Goal: Feedback & Contribution: Submit feedback/report problem

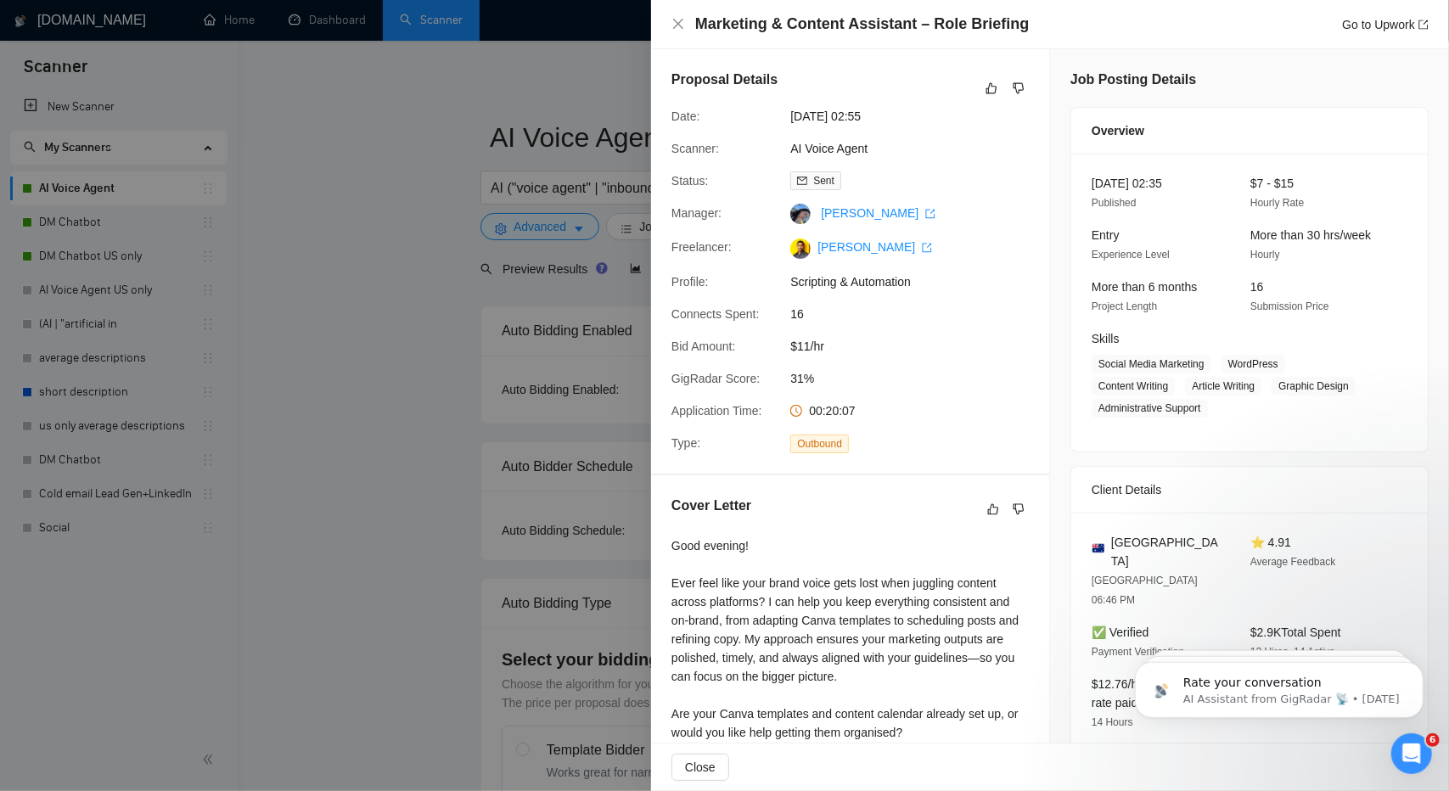
click at [891, 588] on div "Good evening! Ever feel like your brand voice gets lost when juggling content a…" at bounding box center [849, 657] width 357 height 243
click at [1019, 82] on icon "dislike" at bounding box center [1019, 88] width 12 height 14
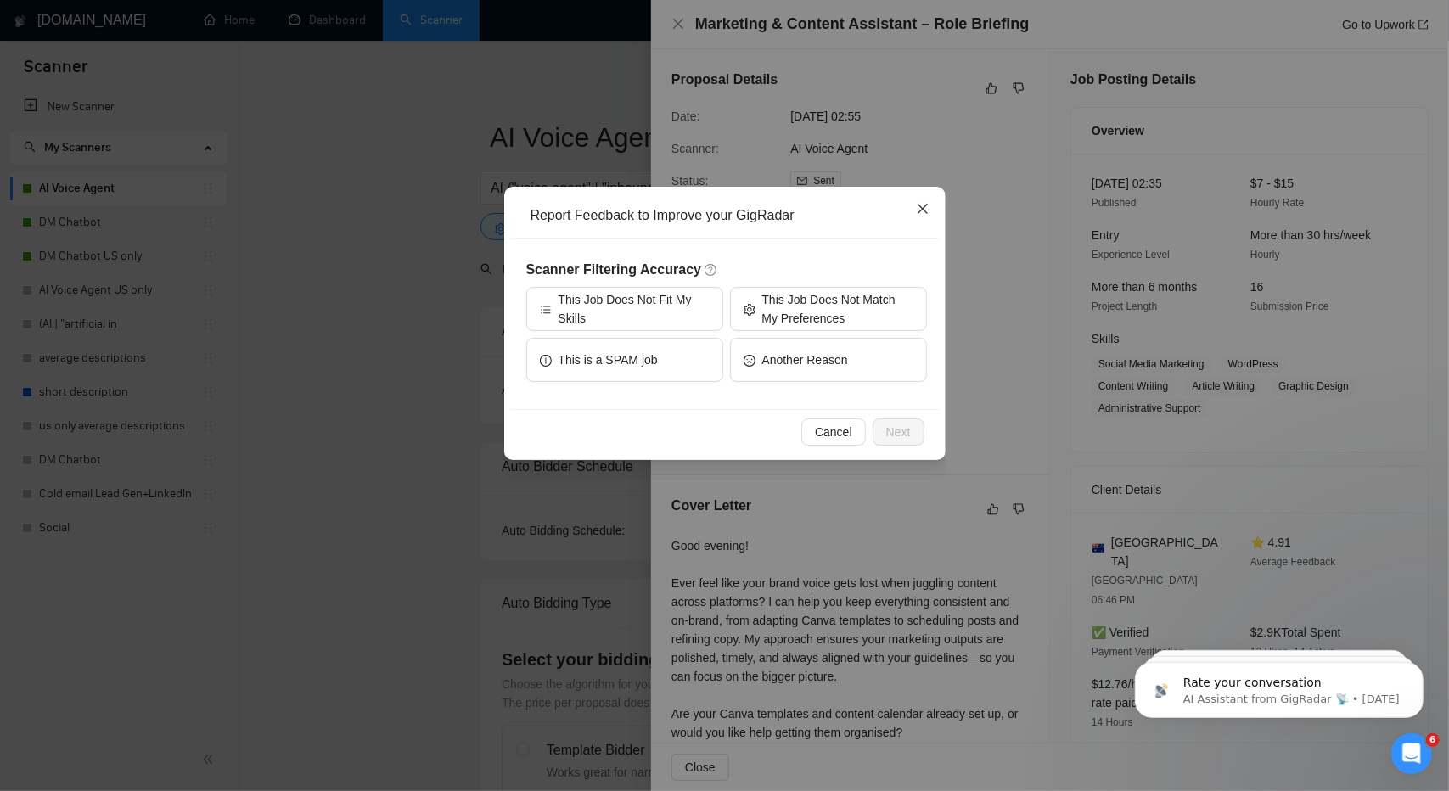
click at [913, 212] on span "Close" at bounding box center [923, 210] width 46 height 46
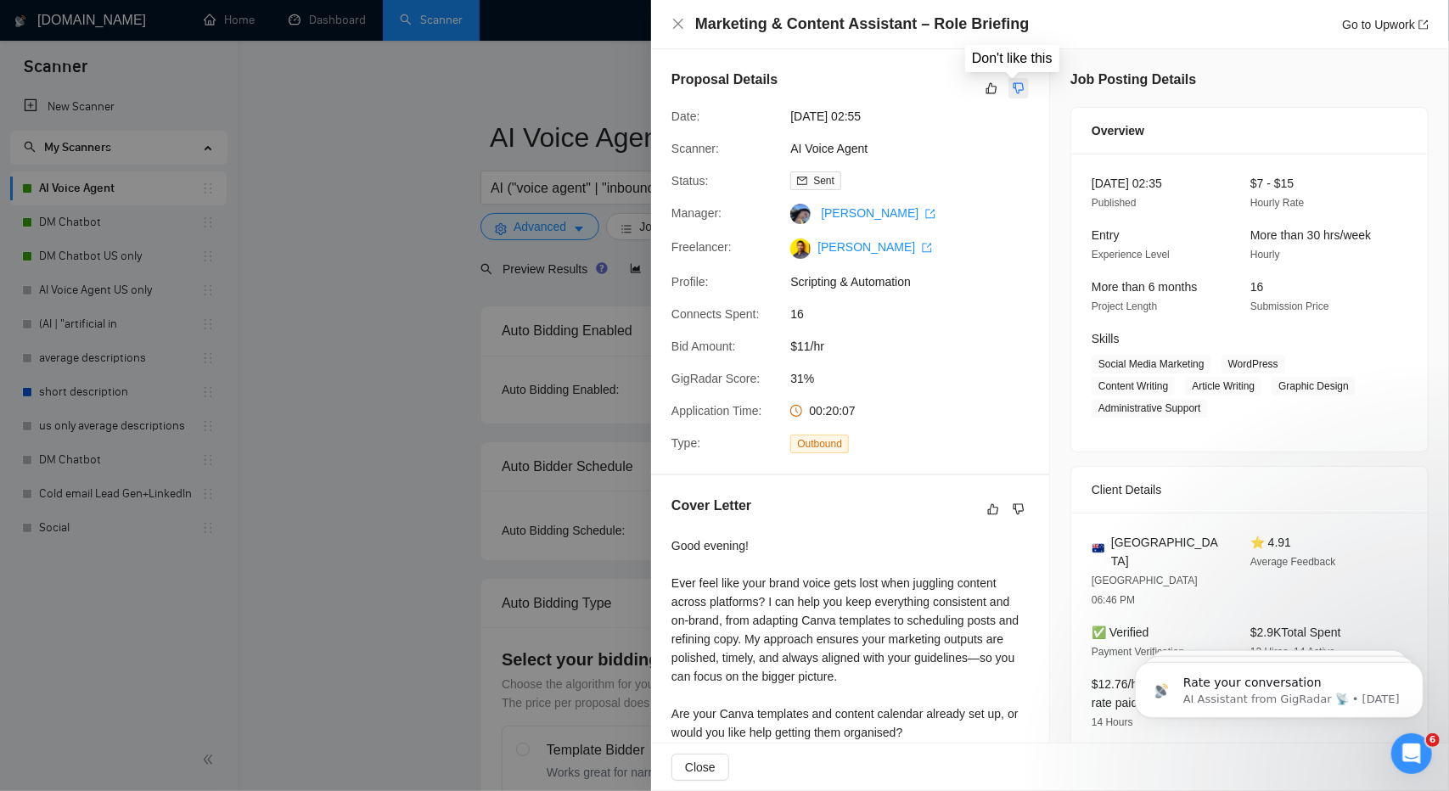
click at [1012, 96] on button "button" at bounding box center [1018, 88] width 20 height 20
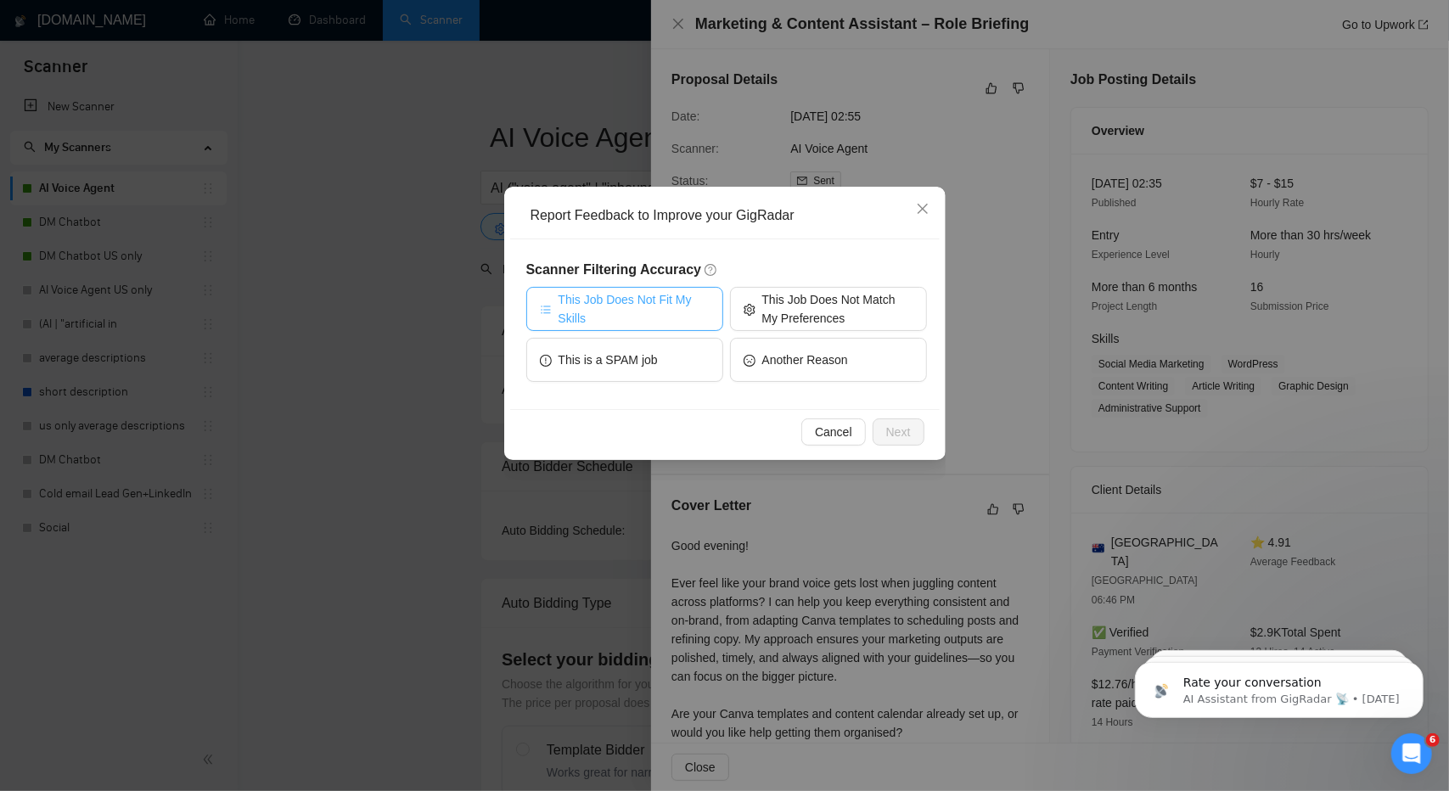
click at [671, 306] on span "This Job Does Not Fit My Skills" at bounding box center [634, 308] width 151 height 37
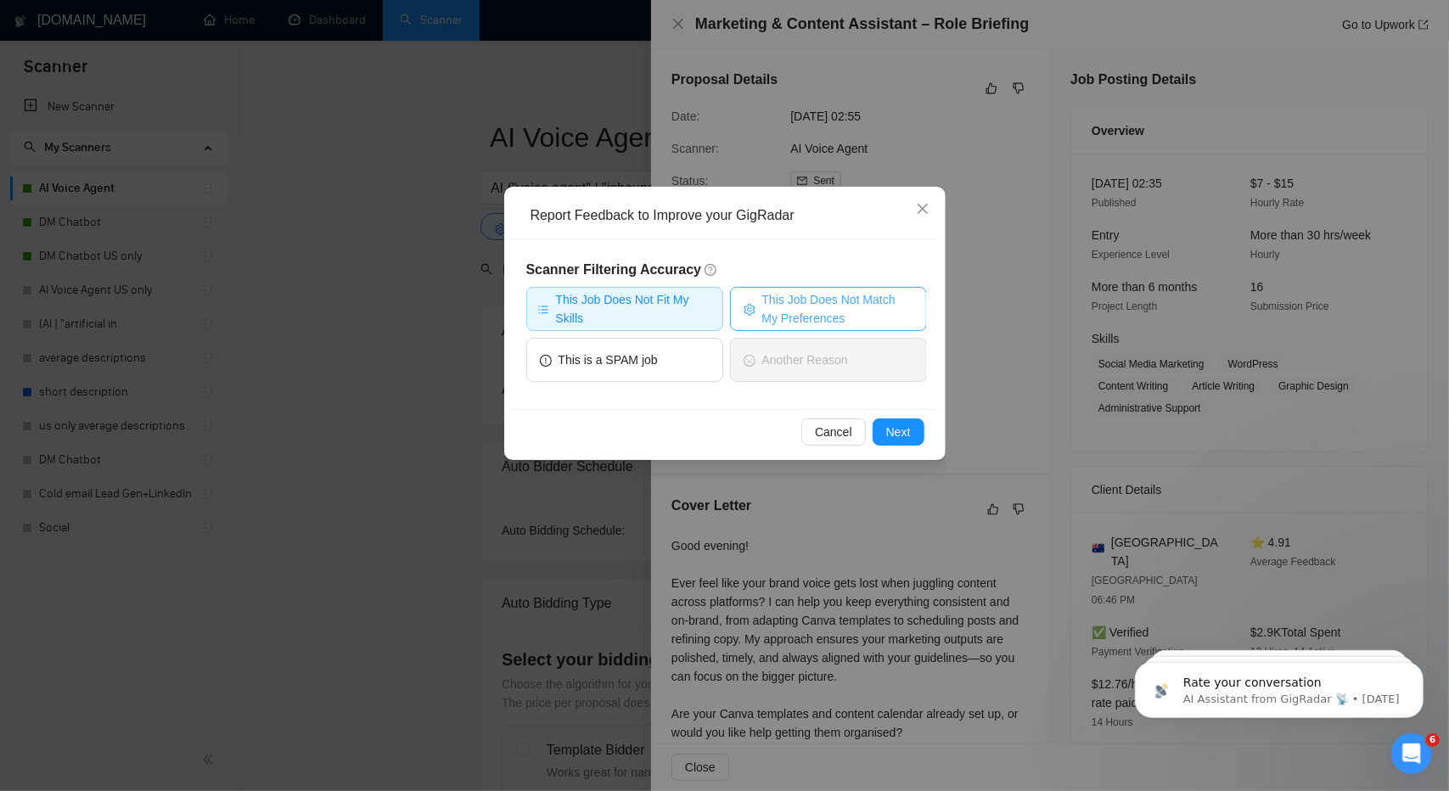
click at [778, 312] on span "This Job Does Not Match My Preferences" at bounding box center [837, 308] width 151 height 37
click at [899, 425] on span "Next" at bounding box center [898, 432] width 25 height 19
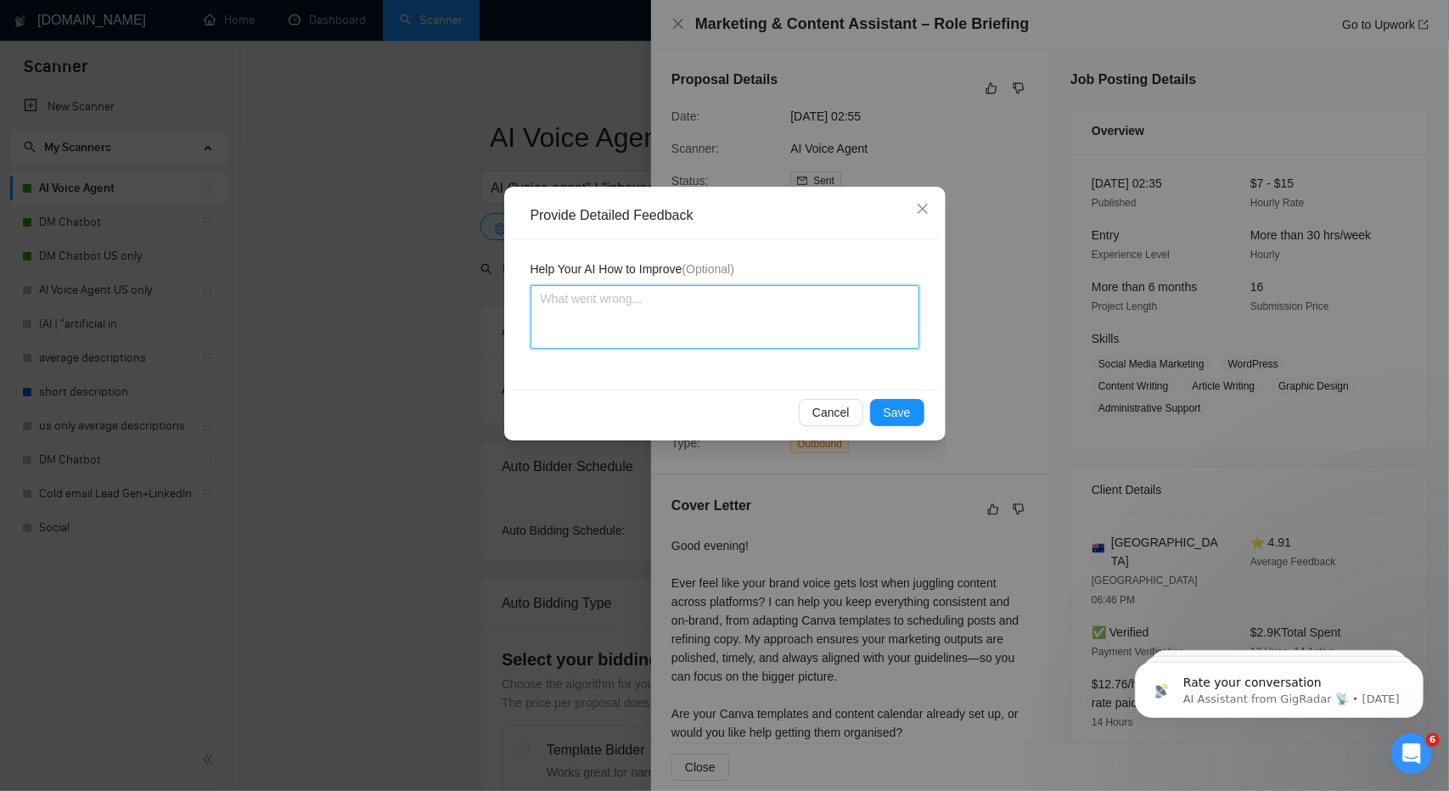
click at [742, 341] on textarea at bounding box center [725, 317] width 389 height 64
type textarea "T"
type textarea "Th"
type textarea "Thi"
type textarea "This"
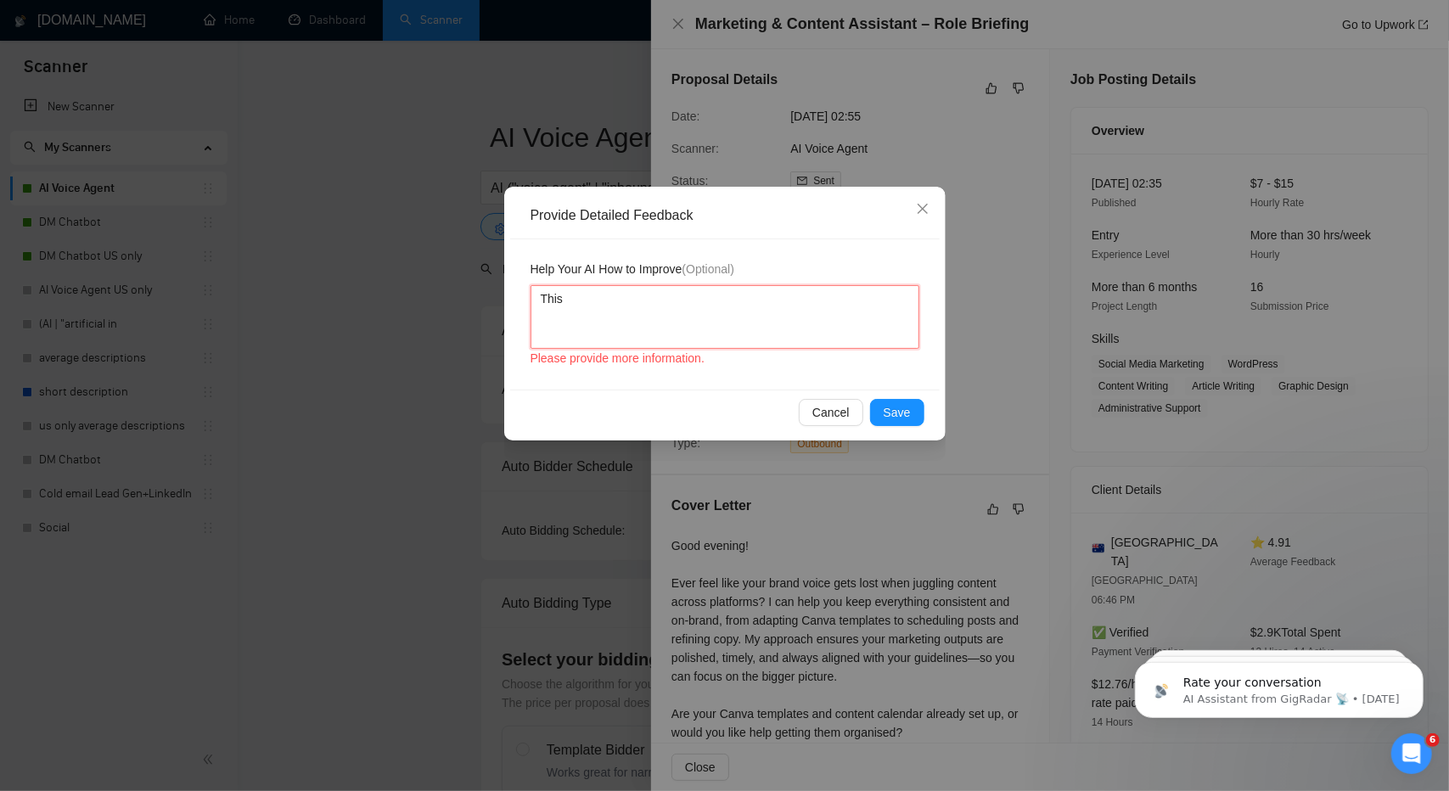
type textarea "This"
type textarea "This j"
type textarea "This jp"
type textarea "This j"
type textarea "This jo"
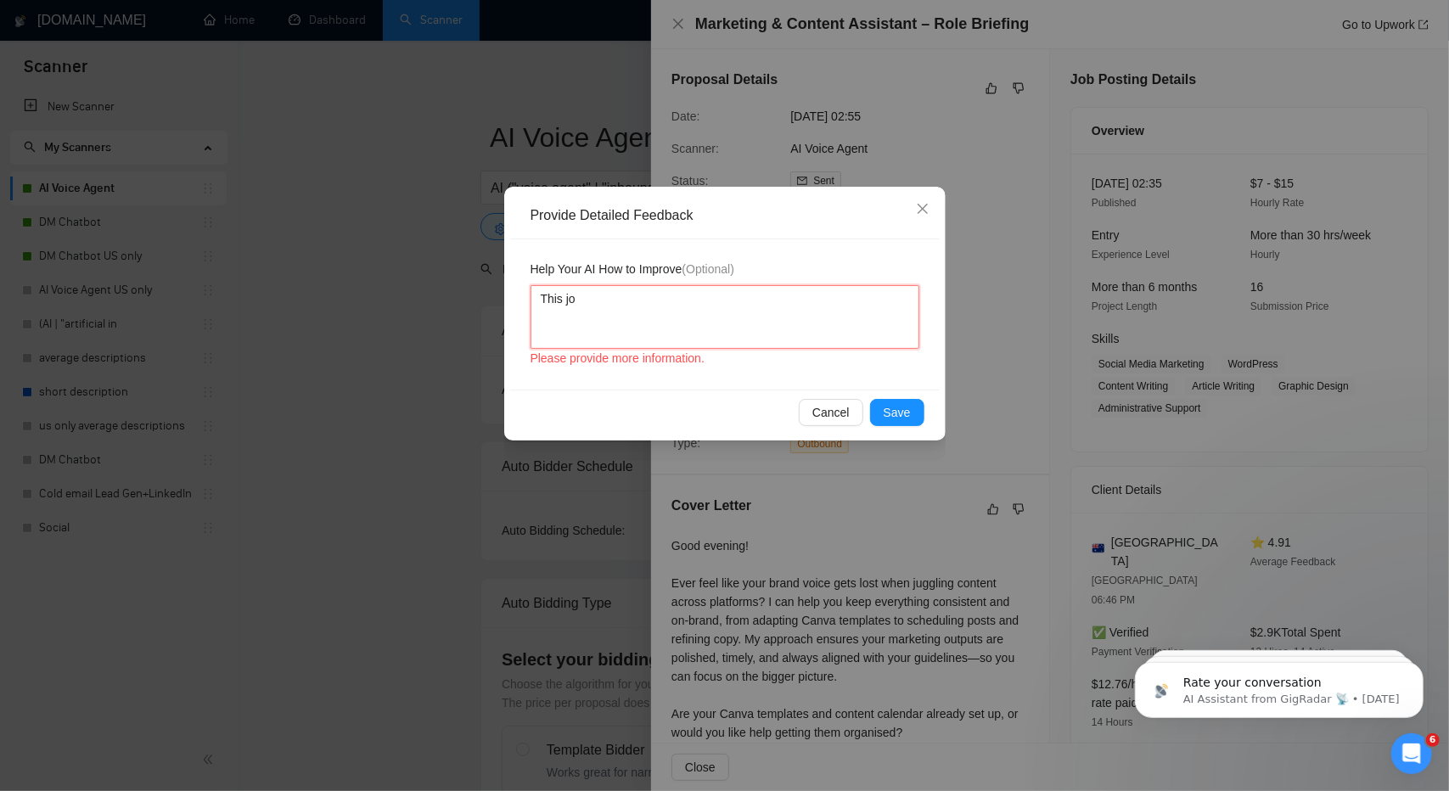
type textarea "This job"
type textarea "This job ma"
type textarea "This job mai"
type textarea "This job main"
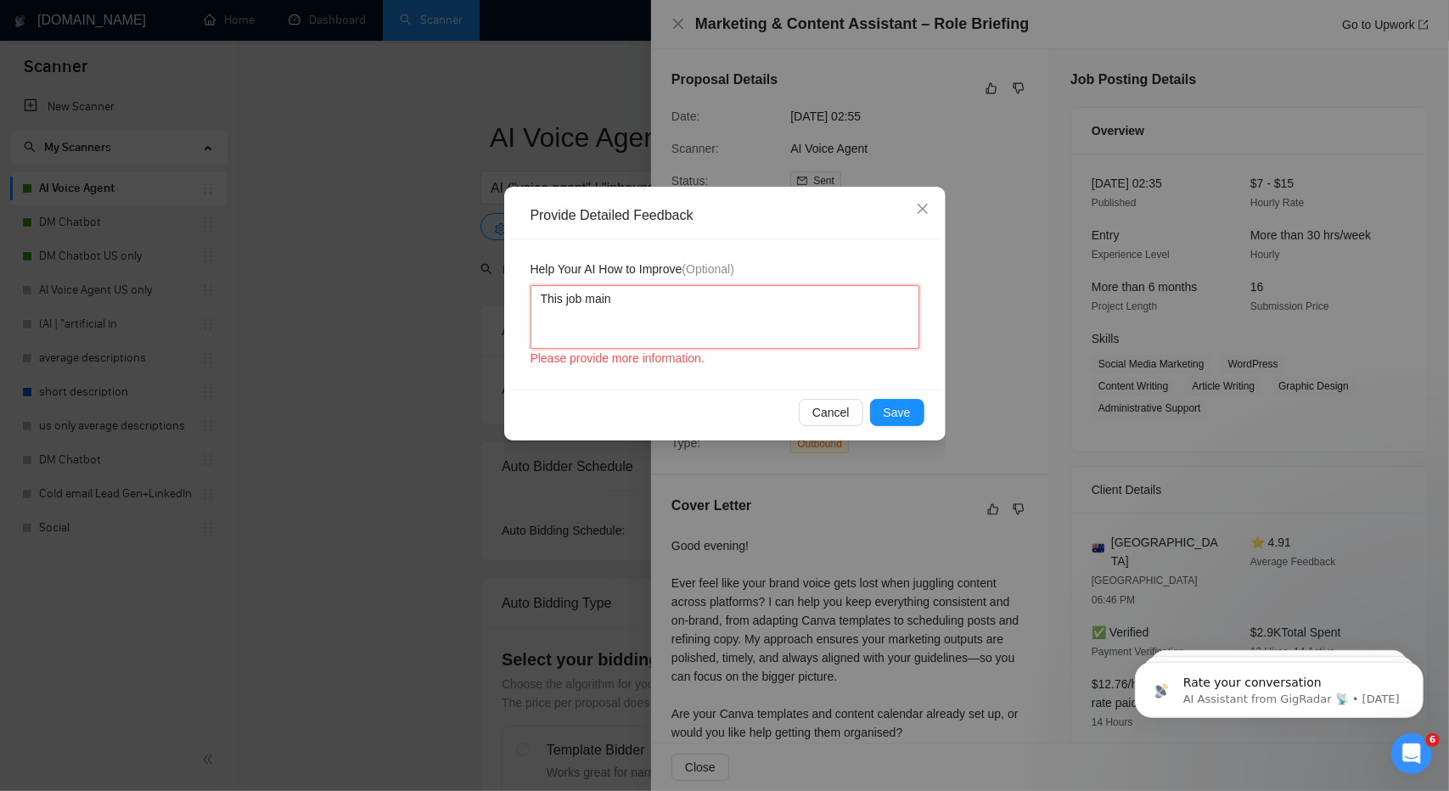
type textarea "This job main"
type textarea "This job main c"
type textarea "This job main co"
type textarea "This job main con"
type textarea "This job main conc"
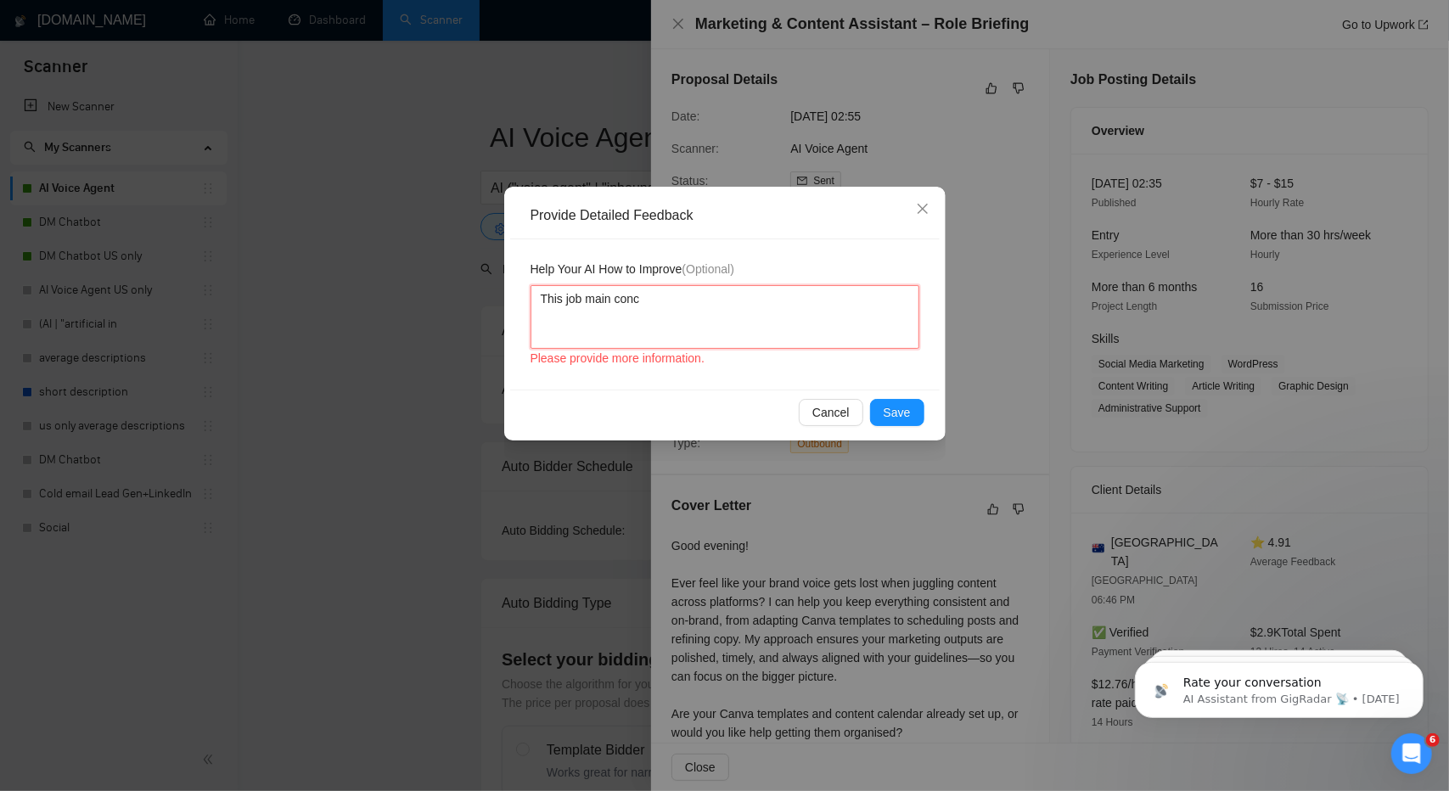
type textarea "This job main conce"
type textarea "This job main concep"
type textarea "This job main concept"
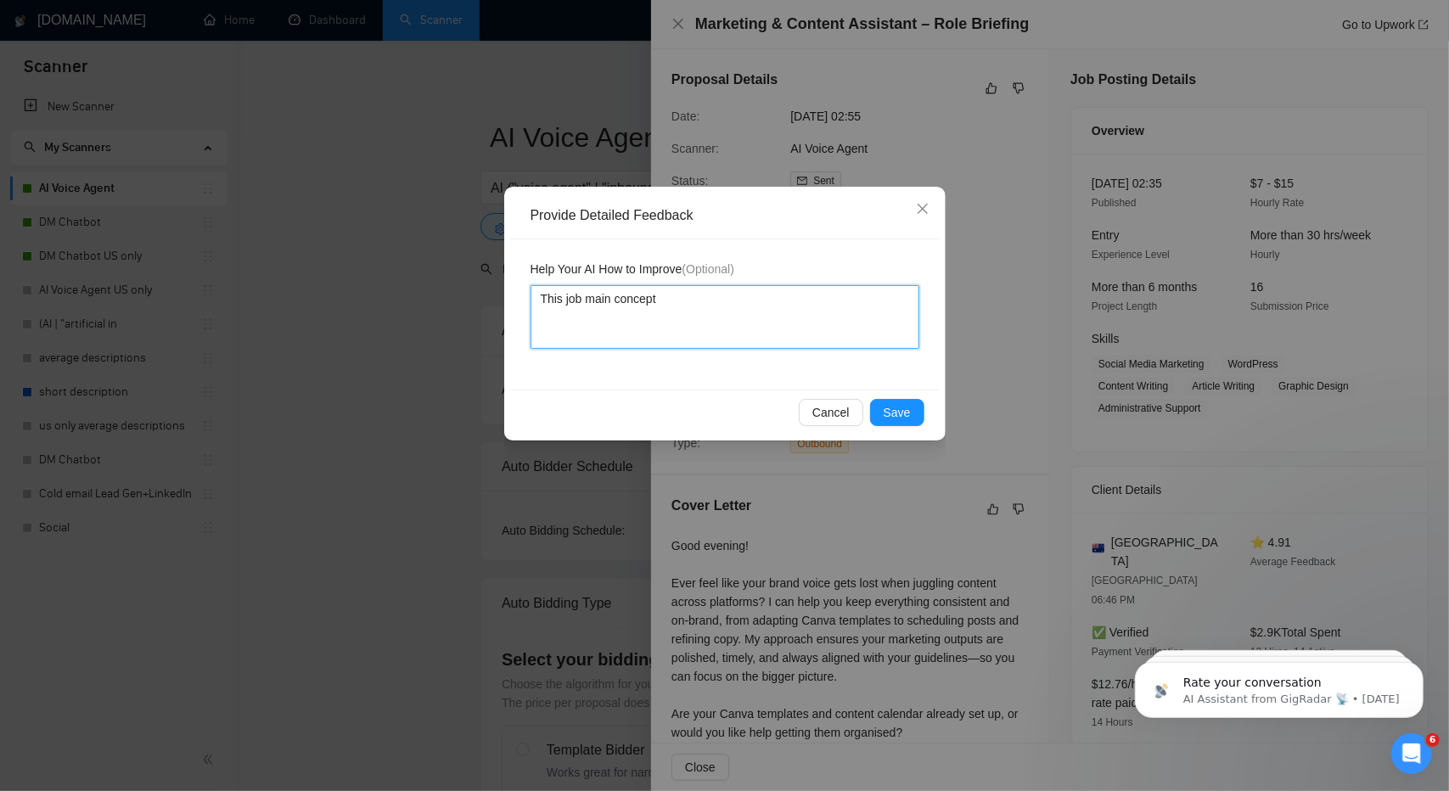
type textarea "This job main concept"
type textarea "This job main concept i"
type textarea "This job main concept is"
type textarea "This job main concept is r"
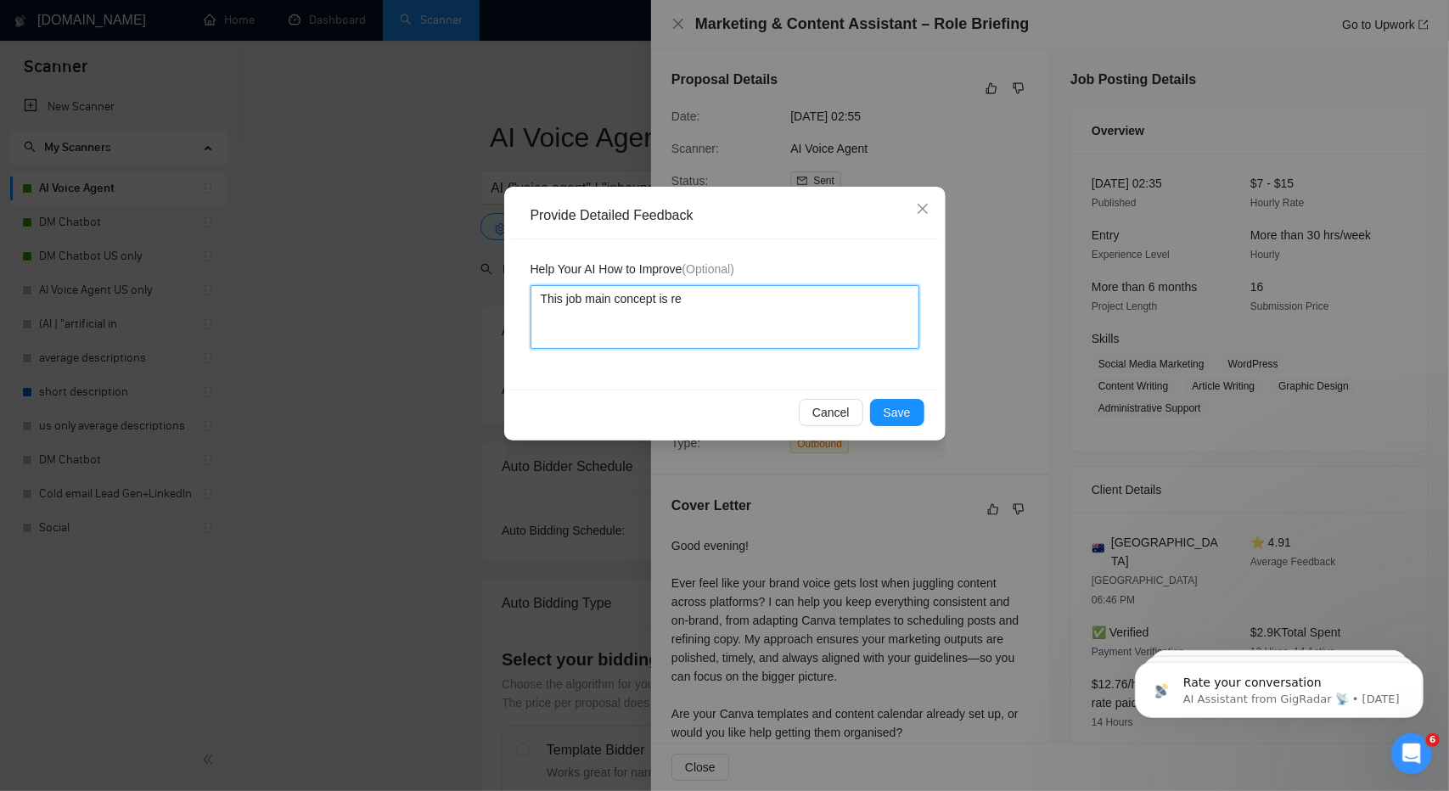
type textarea "This job main concept is rel"
type textarea "This job main concept is [MEDICAL_DATA]"
type textarea "This job main concept is relate"
type textarea "This job main concept is related"
type textarea "This job main concept is related t"
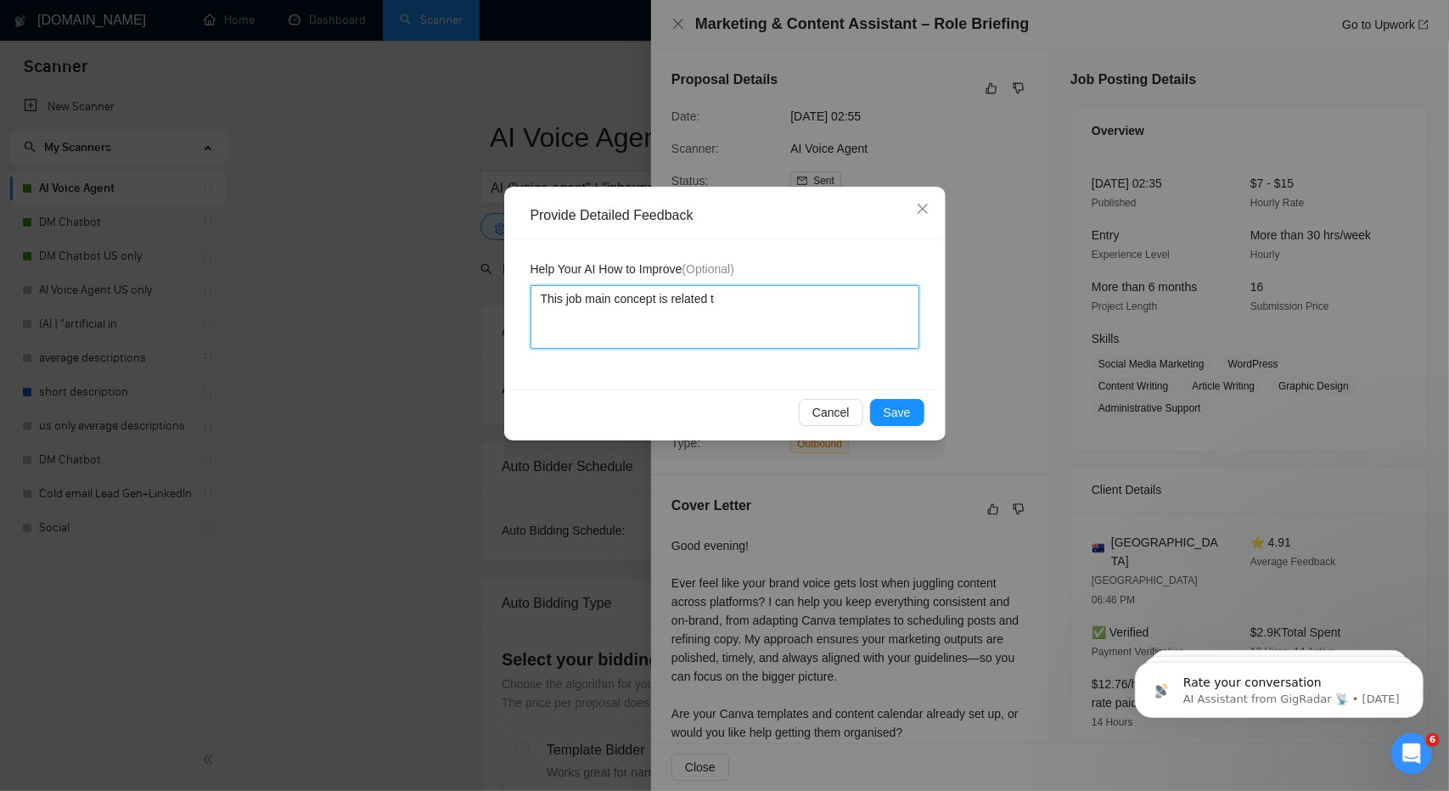
type textarea "This job main concept is related to"
type textarea "This job main concept is related to m"
type textarea "This job main concept is related to ma"
type textarea "This job main concept is related to mar"
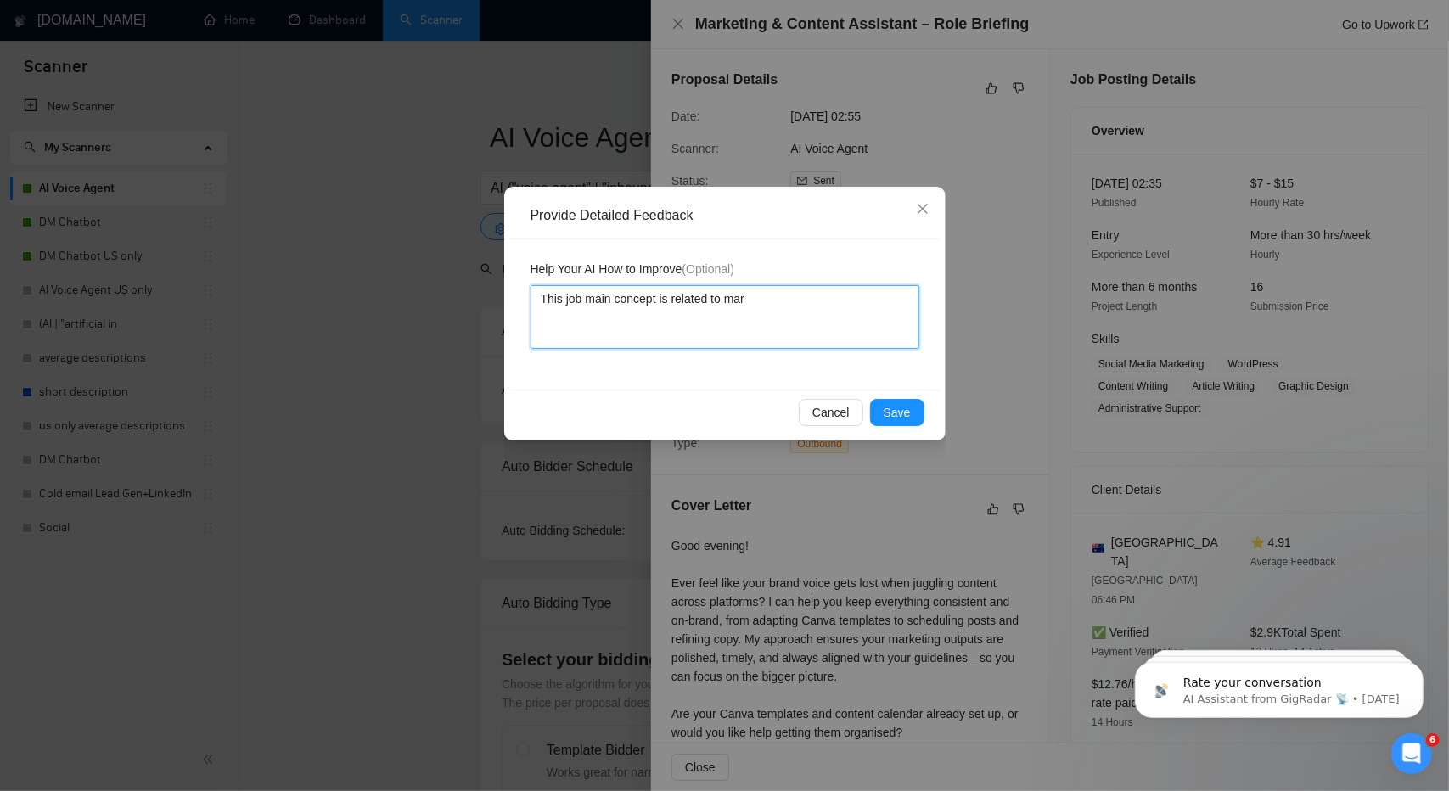
type textarea "This job main concept is related to mark"
type textarea "This job main concept is related to marke"
type textarea "This job main concept is related to market"
type textarea "This job main concept is related to marketi"
type textarea "This job main concept is related to marketing"
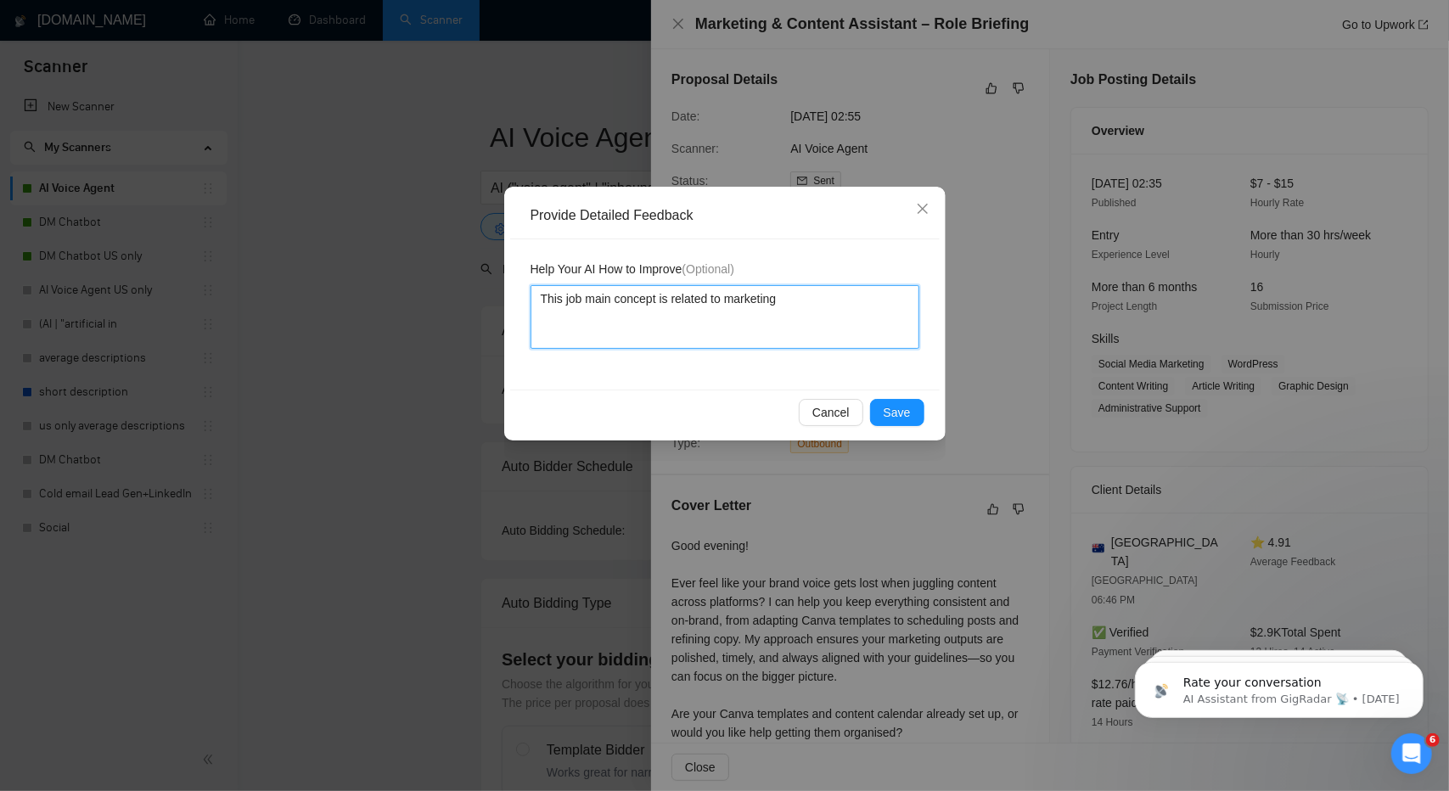
type textarea "This job main concept is related to marketing,"
type textarea "This job main concept is related to marketing, t"
type textarea "This job main concept is related to marketing, th"
type textarea "This job main concept is related to marketing, thi"
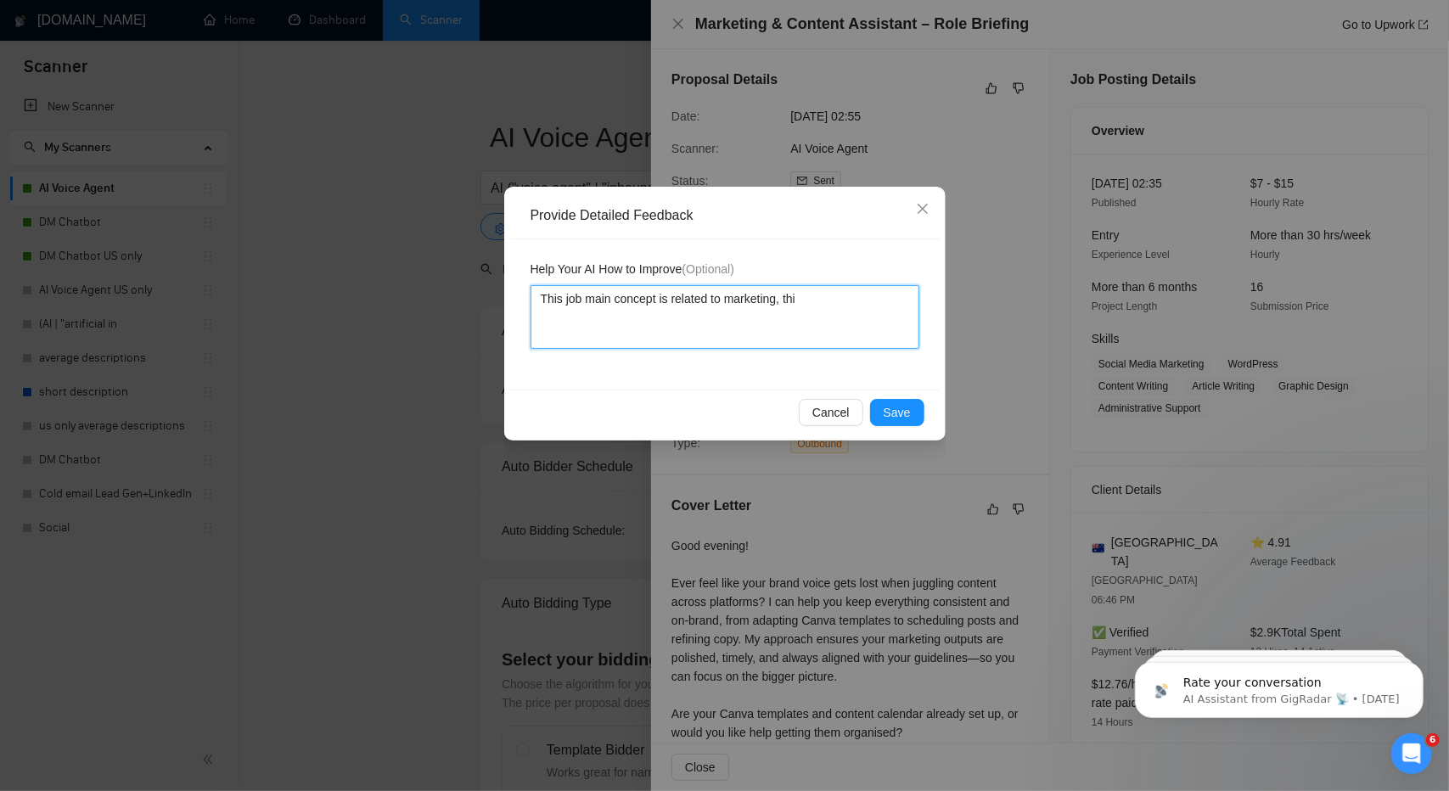
type textarea "This job main concept is related to marketing, th"
type textarea "This job main concept is related to marketing, t"
type textarea "This job main concept is related to marketing,"
type textarea "This job main concept is related to marketing, f"
type textarea "This job main concept is related to marketing, for"
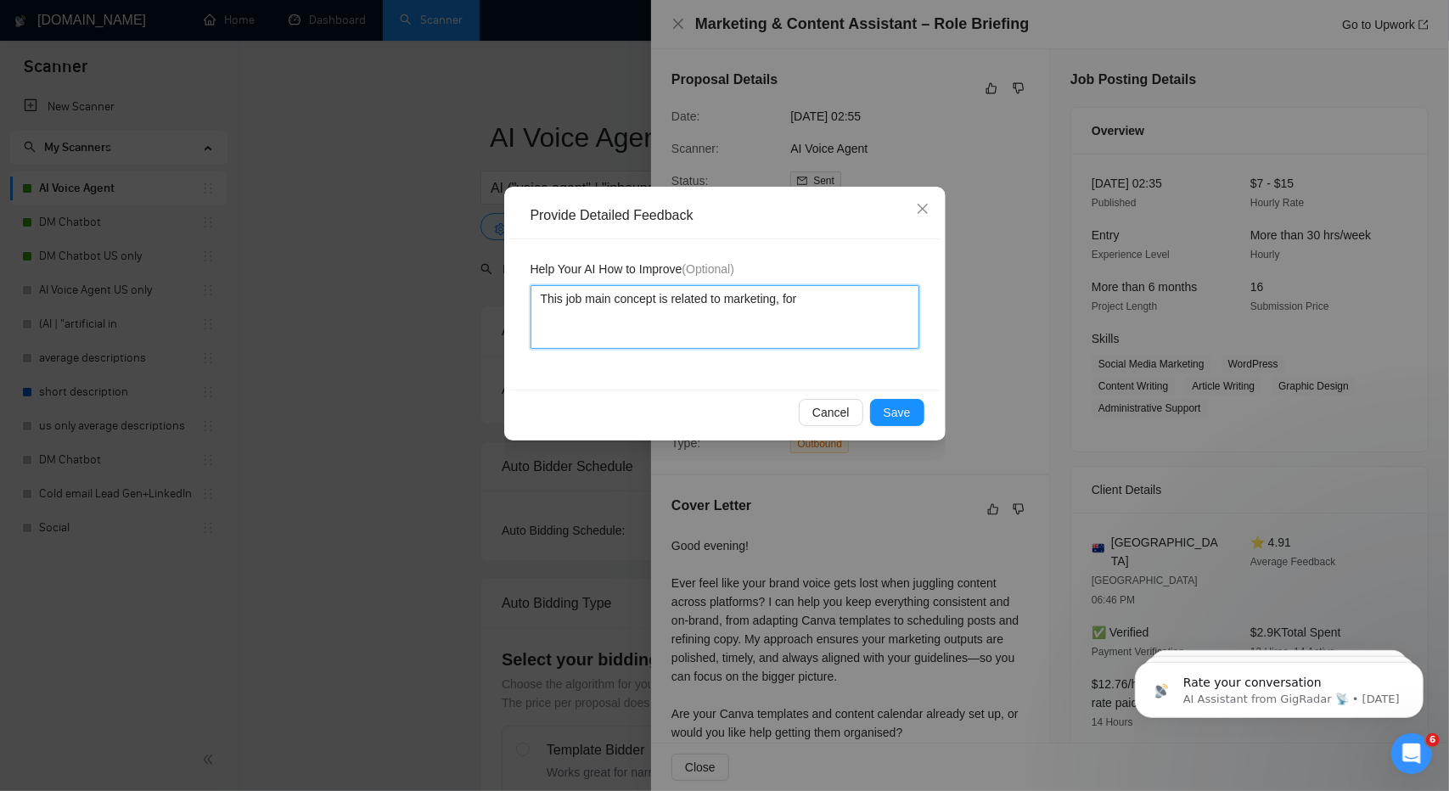
type textarea "This job main concept is related to marketing, for a"
type textarea "This job main concept is related to marketing, for"
type textarea "This job main concept is related to marketing, fo"
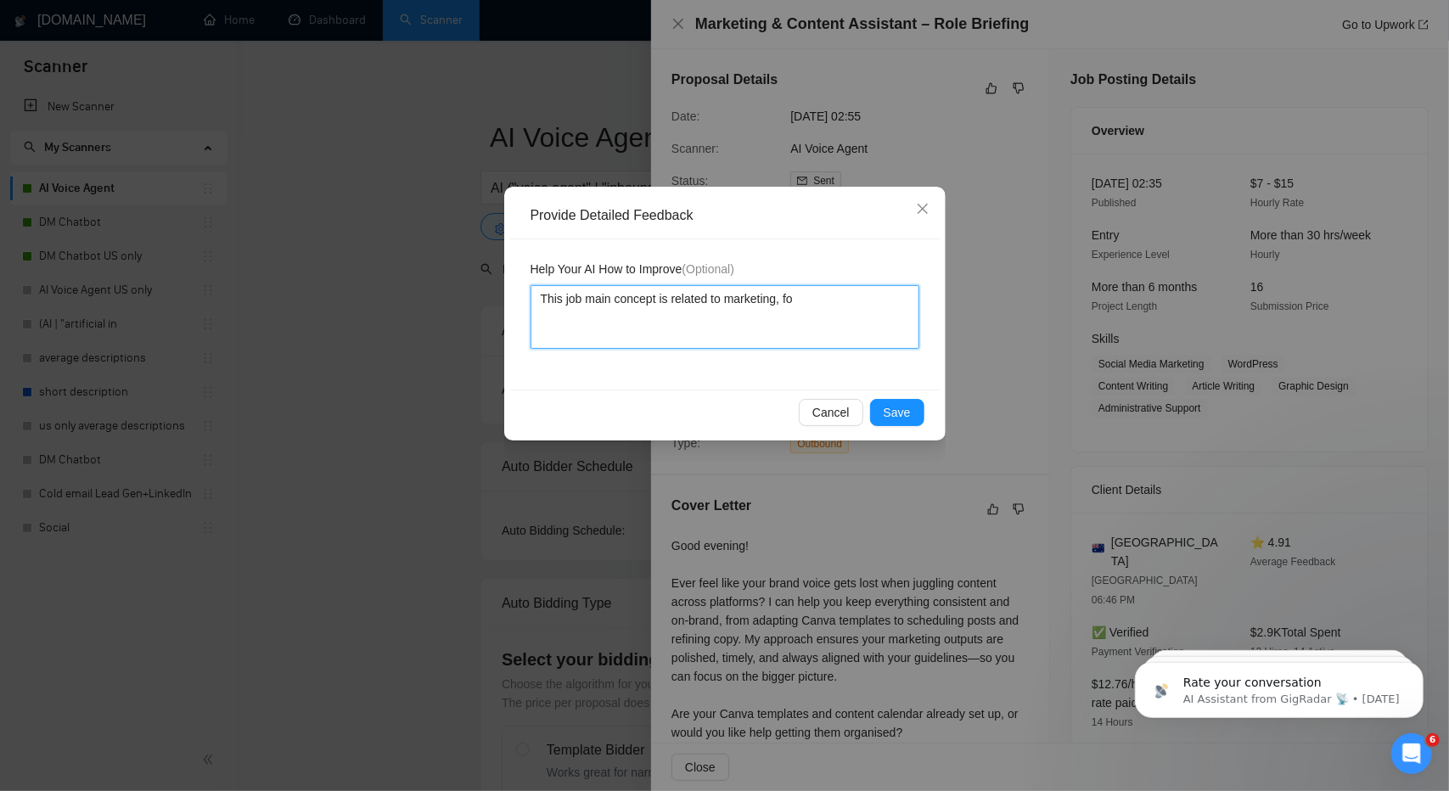
type textarea "This job main concept is related to marketing, f"
type textarea "This job main concept is related to marketing,"
type textarea "This job main concept is related to marketing"
type textarea "This job main concept is related to marketin"
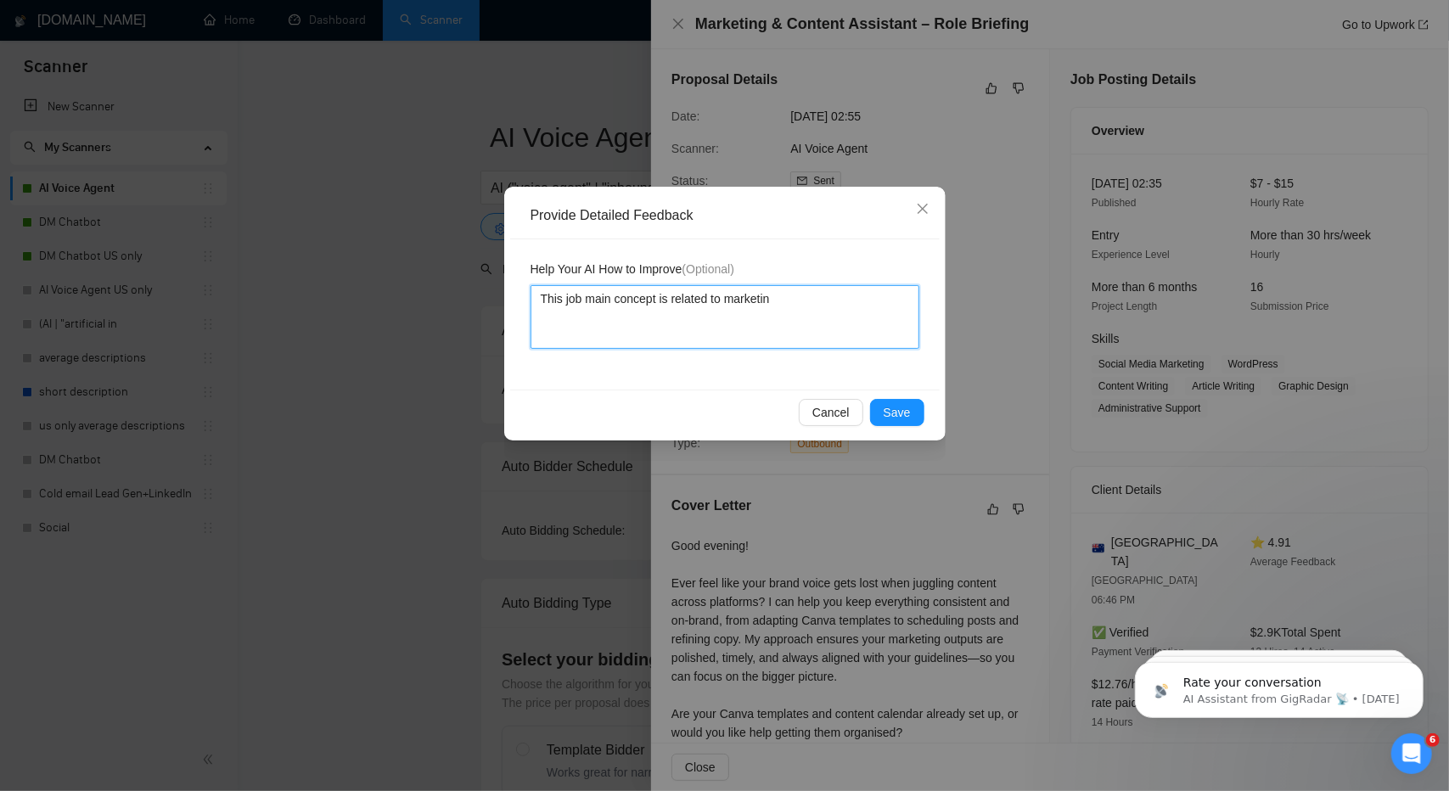
type textarea "This job main concept is related to marketi"
type textarea "This job main concept is related to market"
type textarea "This job main concept is related to marke"
type textarea "This job main concept is related to mark"
type textarea "This job main concept is related to mar"
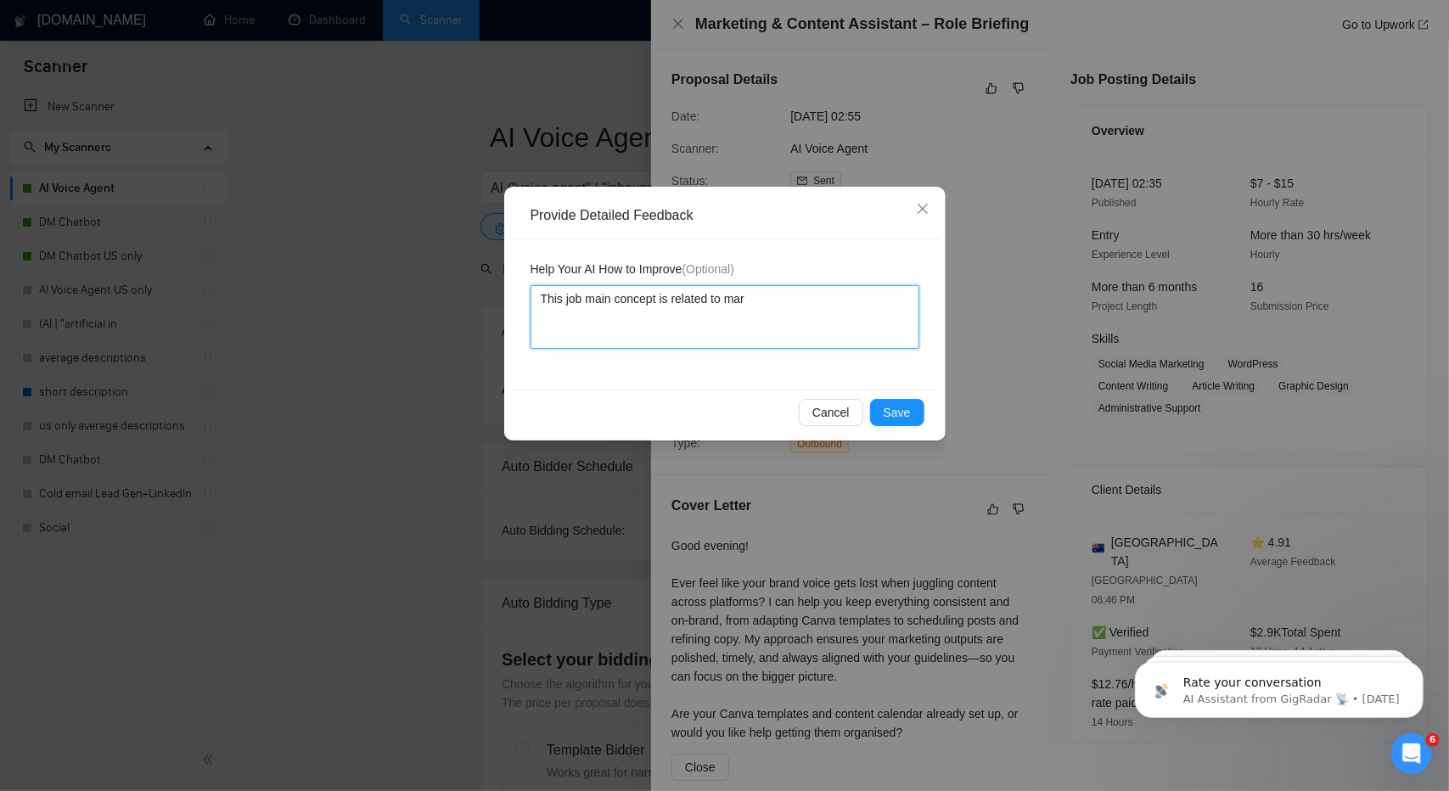
type textarea "This job main concept is related to ma"
type textarea "This job main concept is related to m"
type textarea "This job main concept is related to"
type textarea "This job main concept is related t"
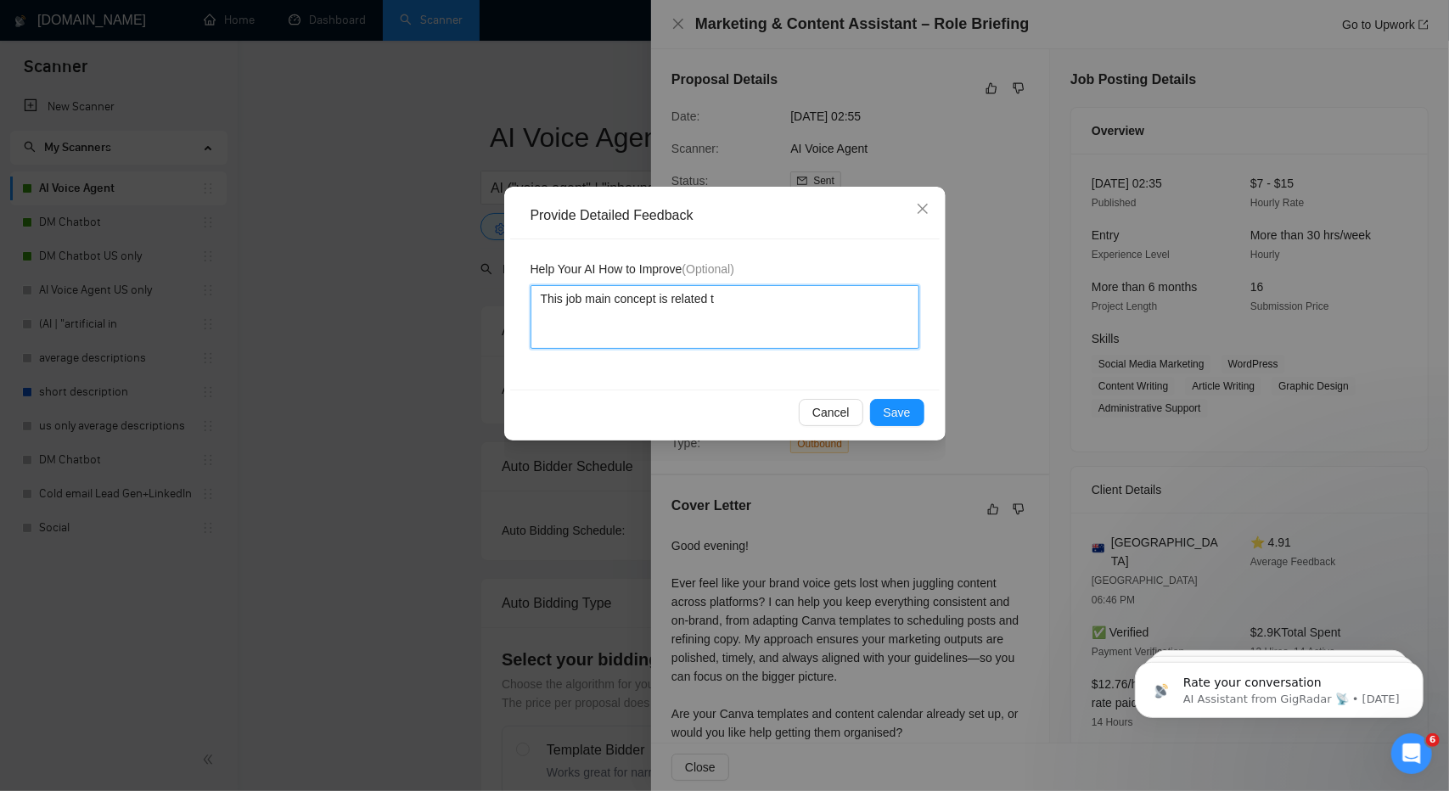
type textarea "This job main concept is related"
type textarea "This job main concept is relate"
type textarea "This job main concept is relat"
type textarea "This job main concept is [MEDICAL_DATA]"
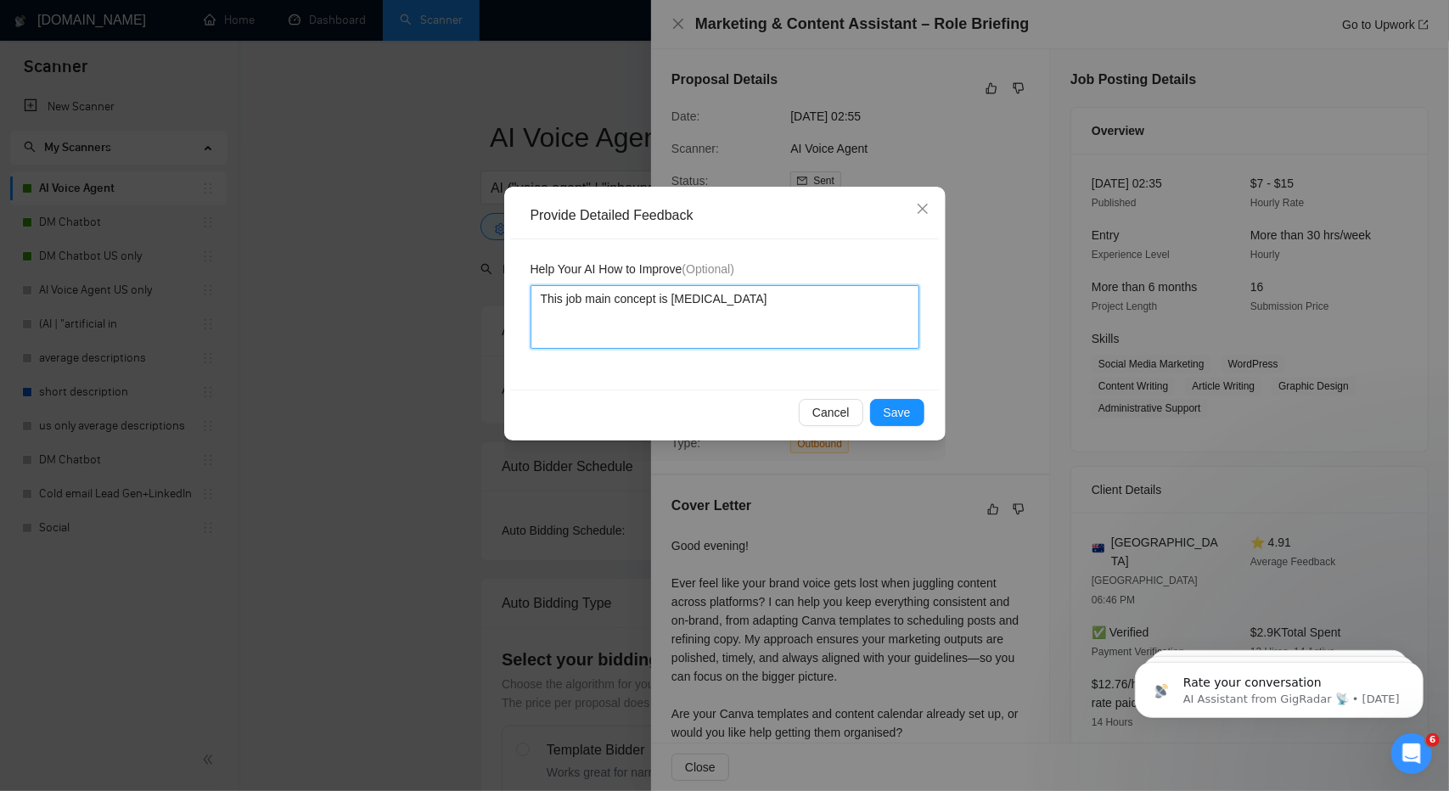
type textarea "This job main concept is rel"
type textarea "This job main concept is re"
type textarea "This job main concept is r"
type textarea "This job main concept is"
type textarea "This job main concept is f"
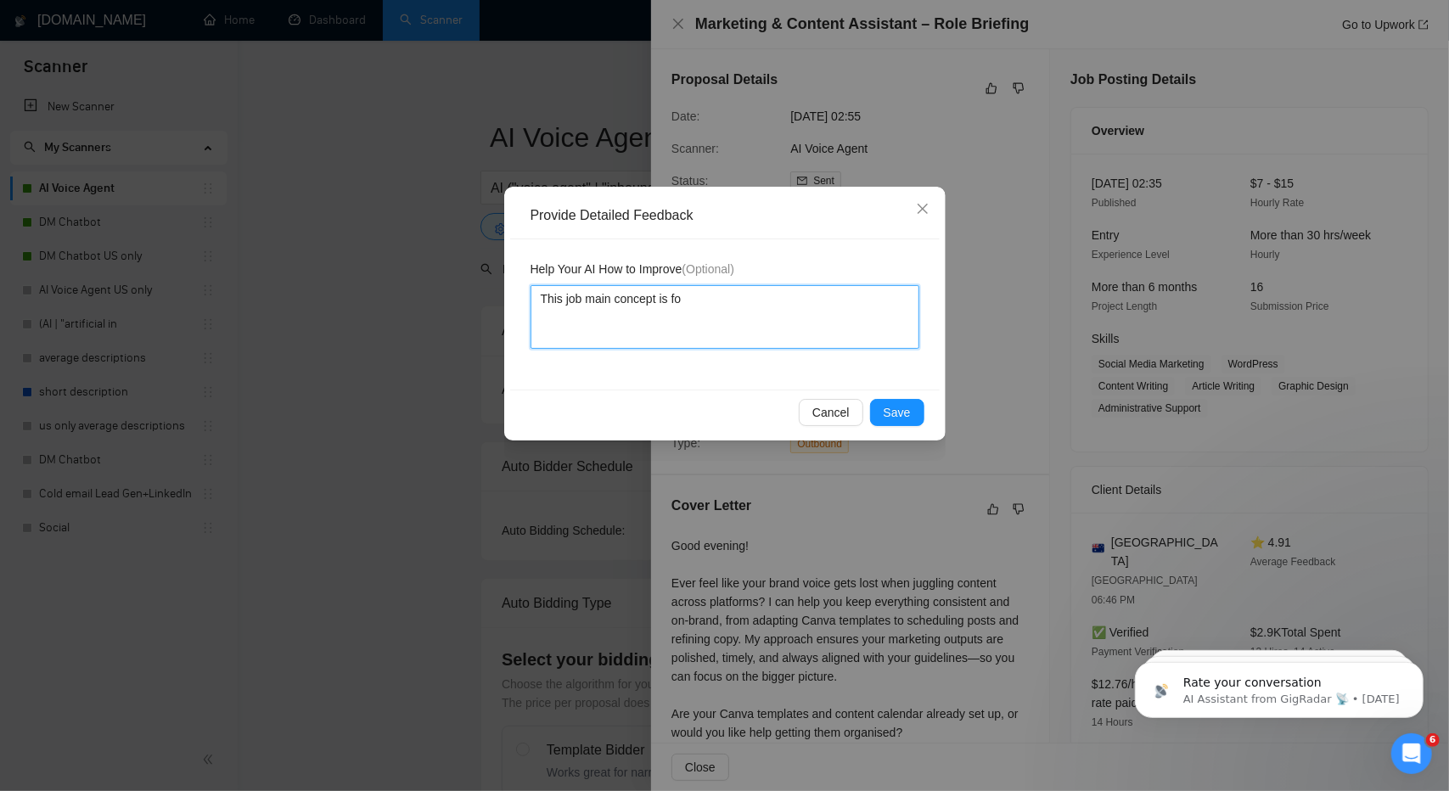
type textarea "This job main concept is for"
type textarea "This job main concept is for a"
type textarea "This job main concept is for a ma"
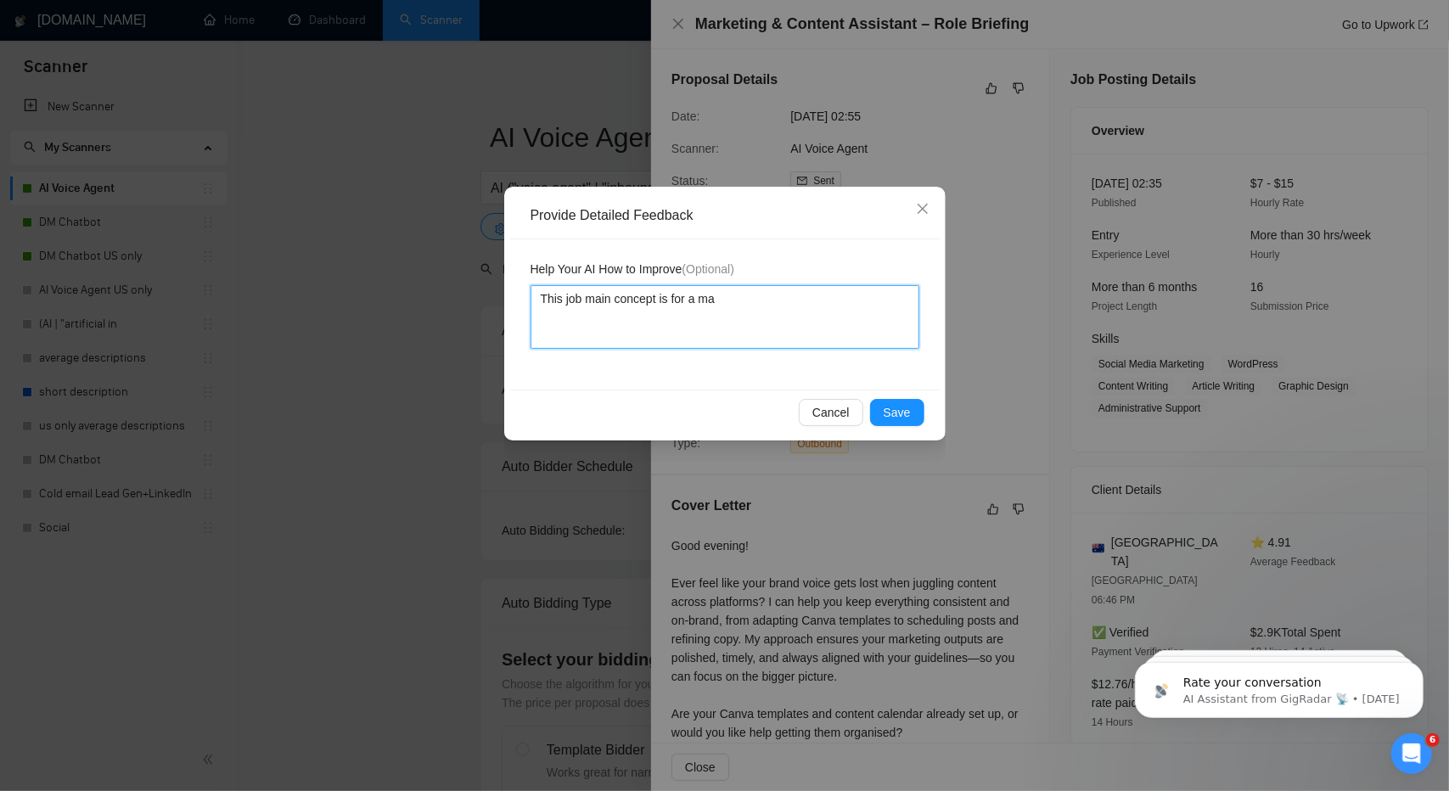
type textarea "This job main concept is for a mar"
type textarea "This job main concept is for a mark"
type textarea "This job main concept is for a marke"
type textarea "This job main concept is for a market"
type textarea "This job main concept is for a markete"
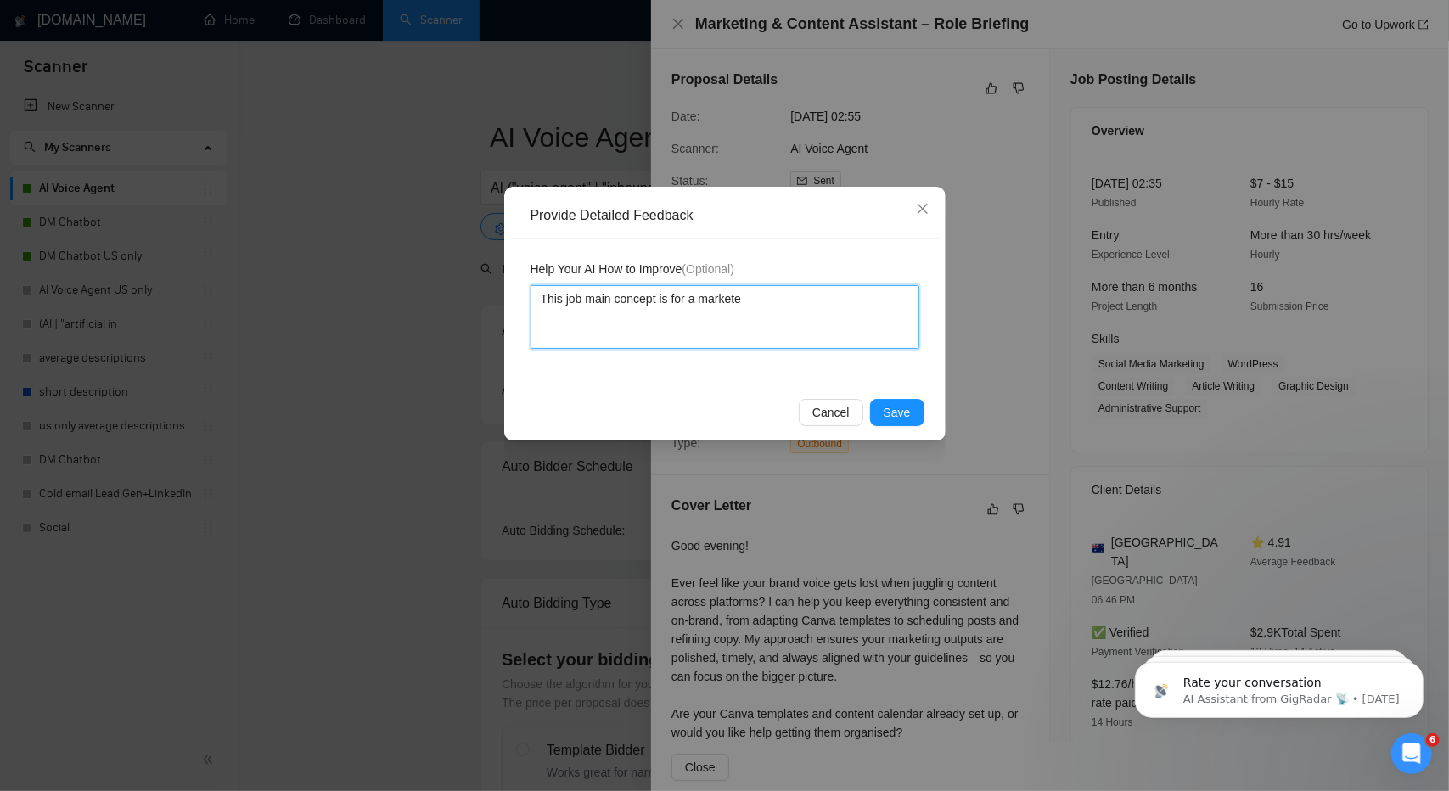
type textarea "This job main concept is for a marketer"
type textarea "This job main concept is for amarketer"
type textarea "This job main concept is for a marketer"
type textarea "This job main concept is for a marketer I"
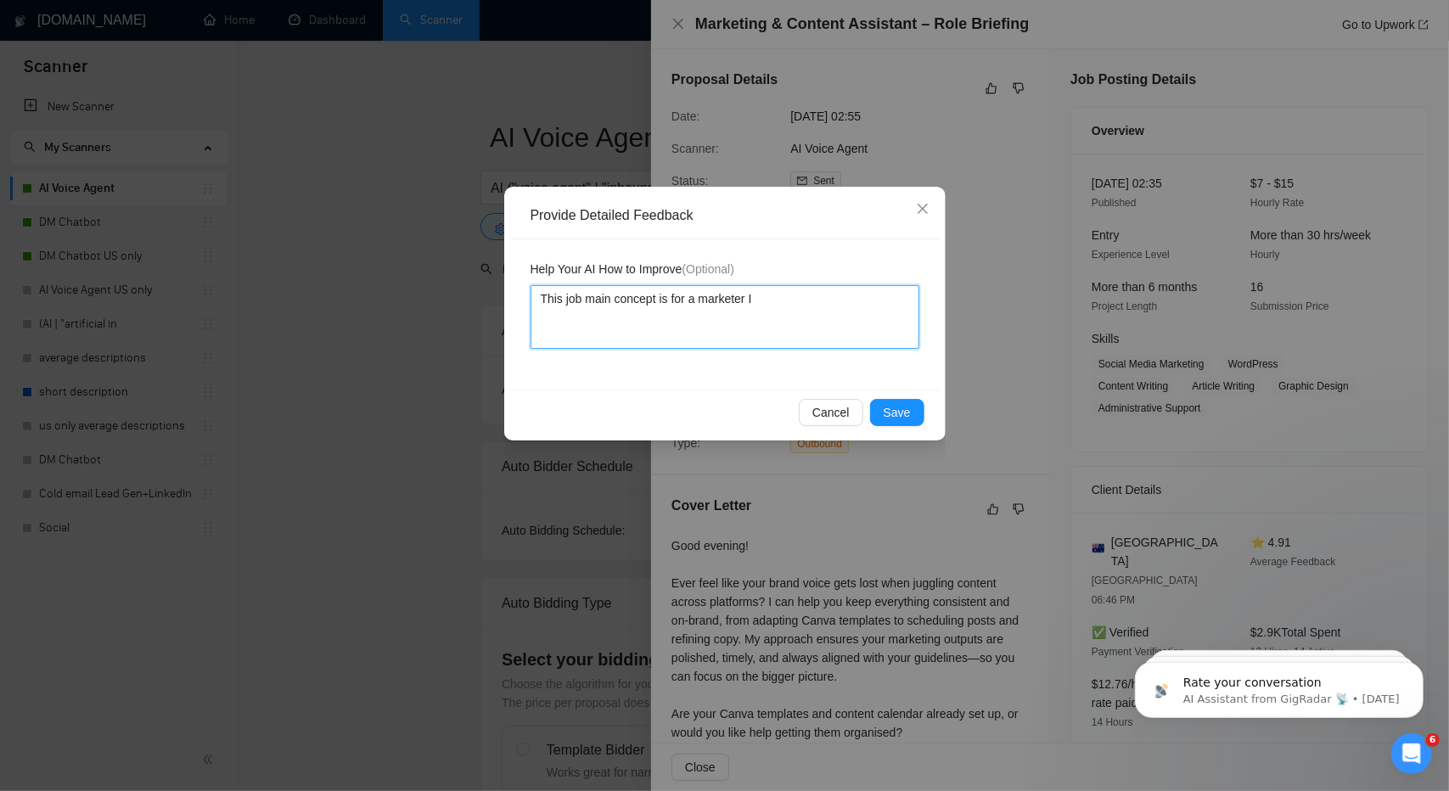
type textarea "This job main concept is for a marketer I"
click at [727, 323] on textarea "This job main concept is for a marketer I am offering a completely different se…" at bounding box center [725, 317] width 389 height 64
click at [652, 323] on textarea "This job main concept is for a marketer I am offering a completely different se…" at bounding box center [725, 317] width 389 height 64
click at [705, 325] on textarea "This job main concept is for a marketer I am offering a completely different se…" at bounding box center [725, 317] width 389 height 64
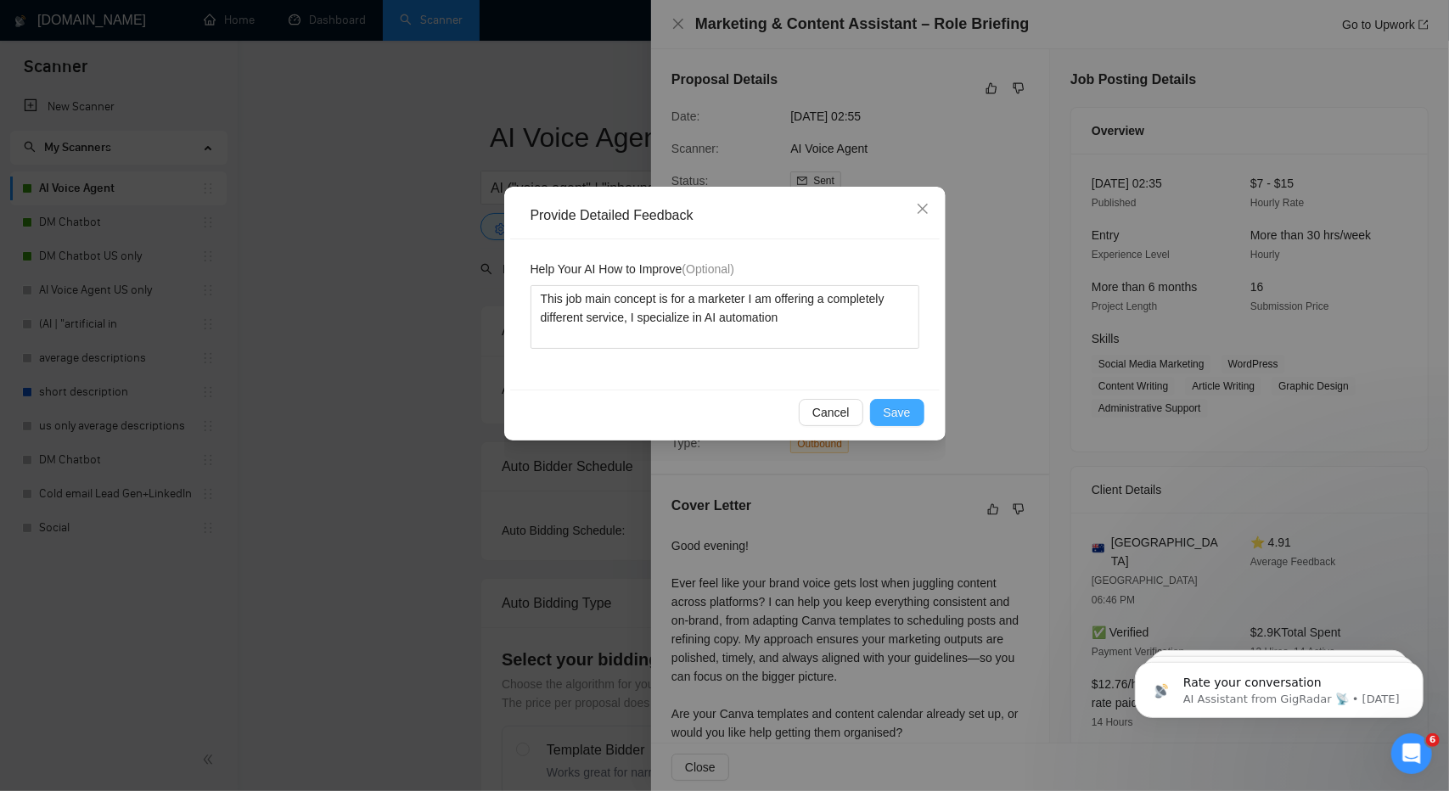
click at [903, 415] on span "Save" at bounding box center [897, 412] width 27 height 19
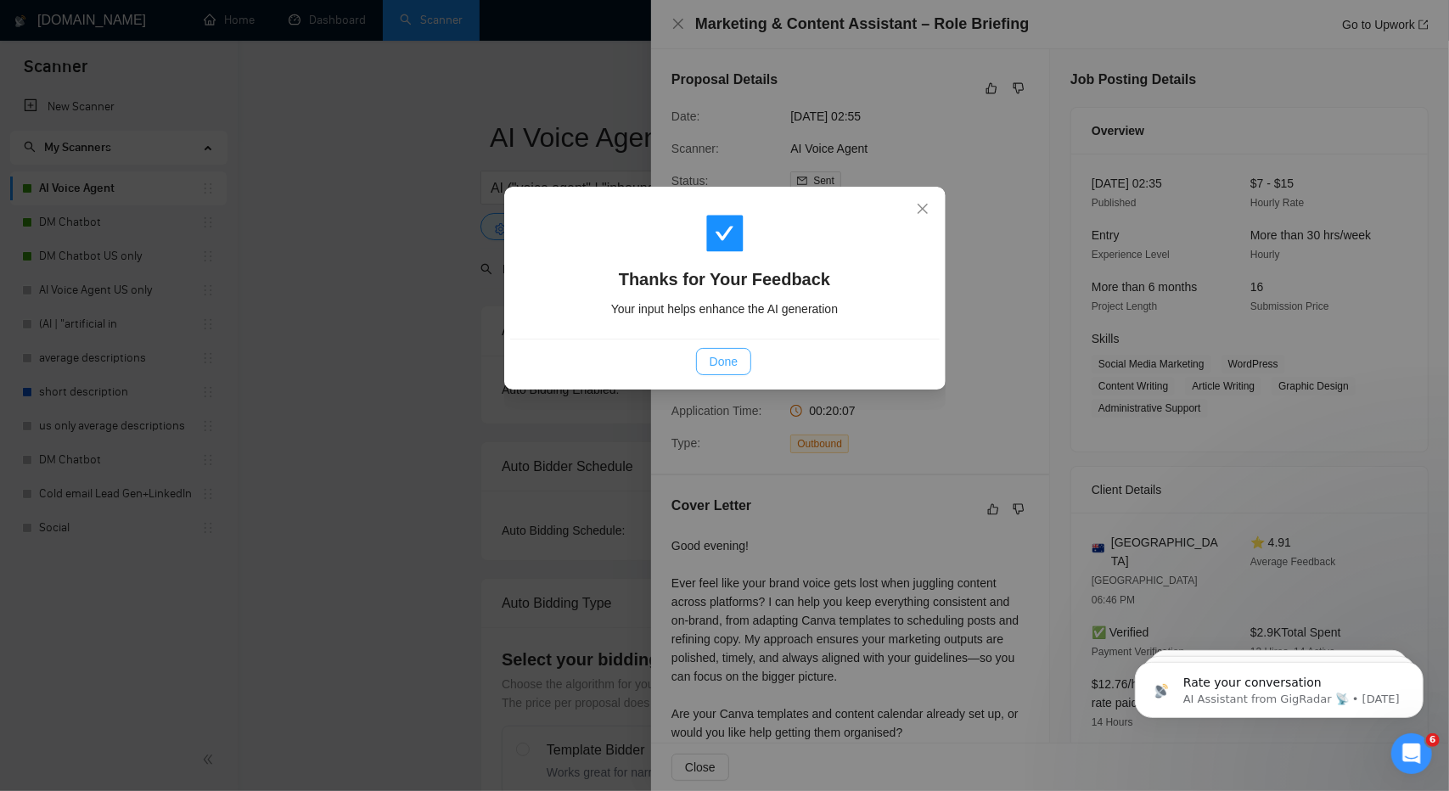
click at [721, 357] on span "Done" at bounding box center [724, 361] width 28 height 19
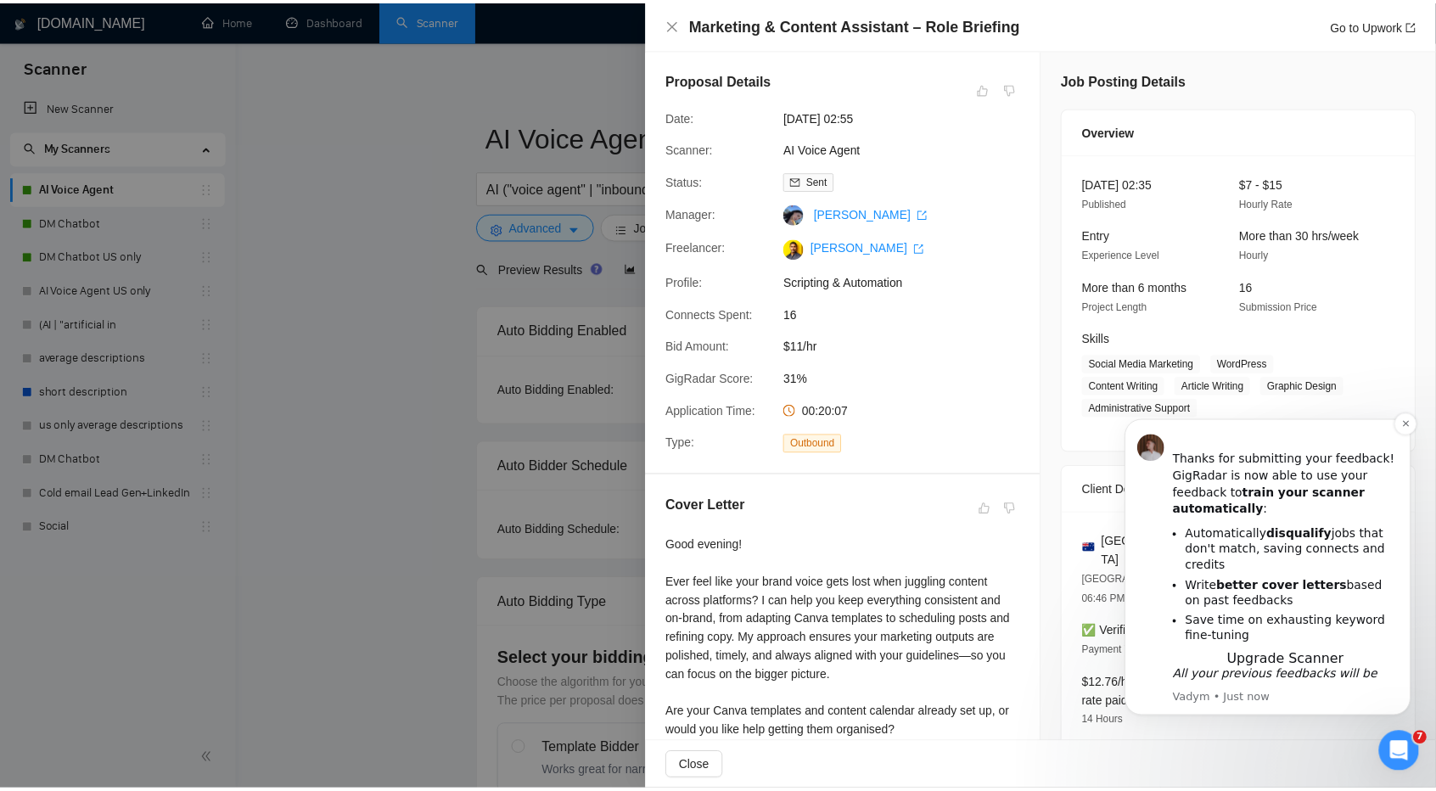
scroll to position [37, 0]
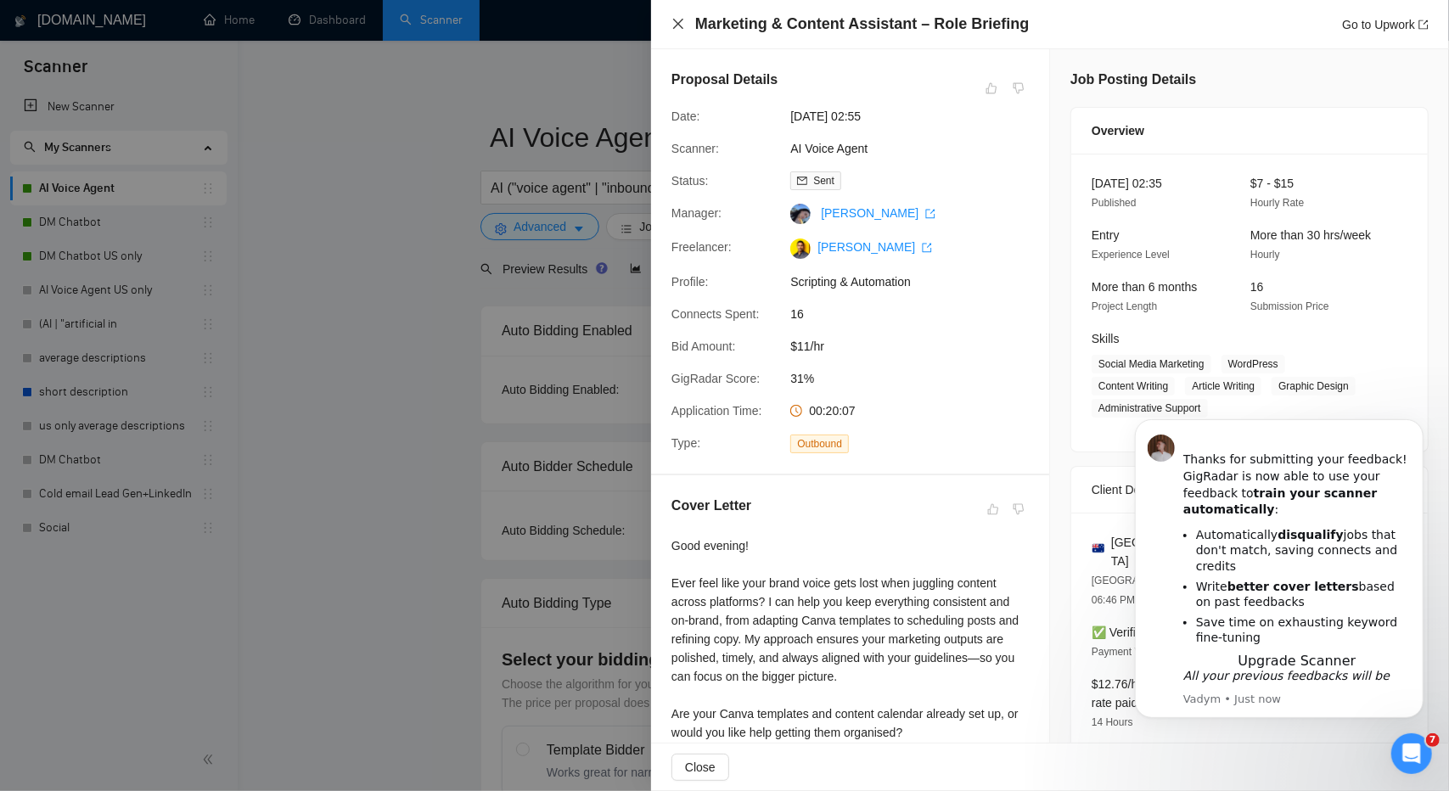
click at [682, 20] on icon "close" at bounding box center [678, 24] width 10 height 10
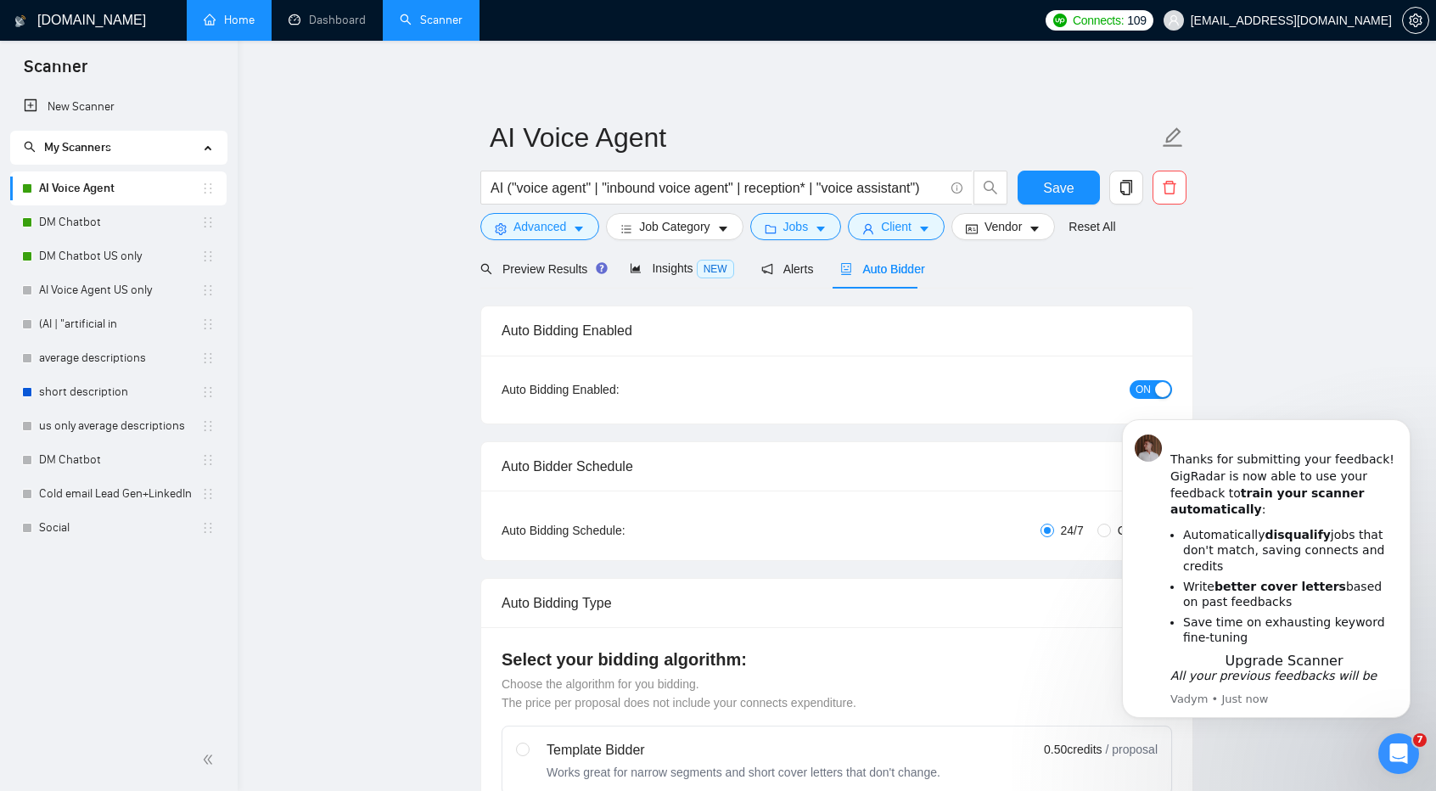
click at [215, 19] on link "Home" at bounding box center [229, 20] width 51 height 14
